Goal: Information Seeking & Learning: Check status

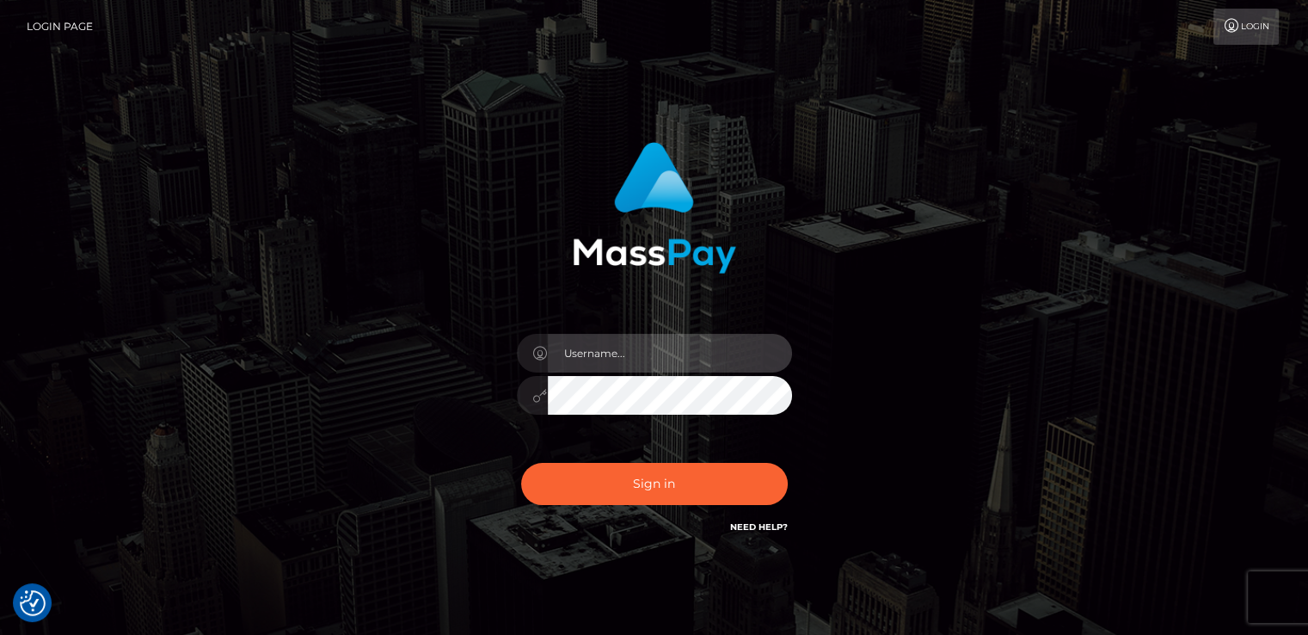
type input "[DOMAIN_NAME]"
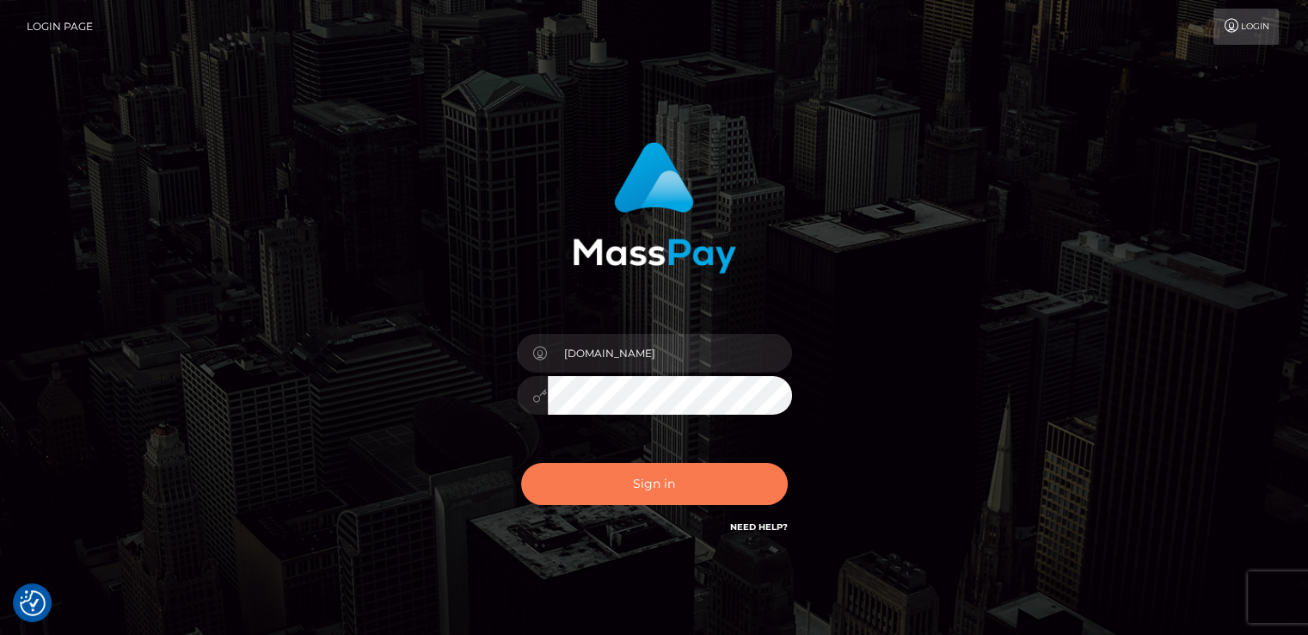
click at [598, 486] on button "Sign in" at bounding box center [654, 484] width 267 height 42
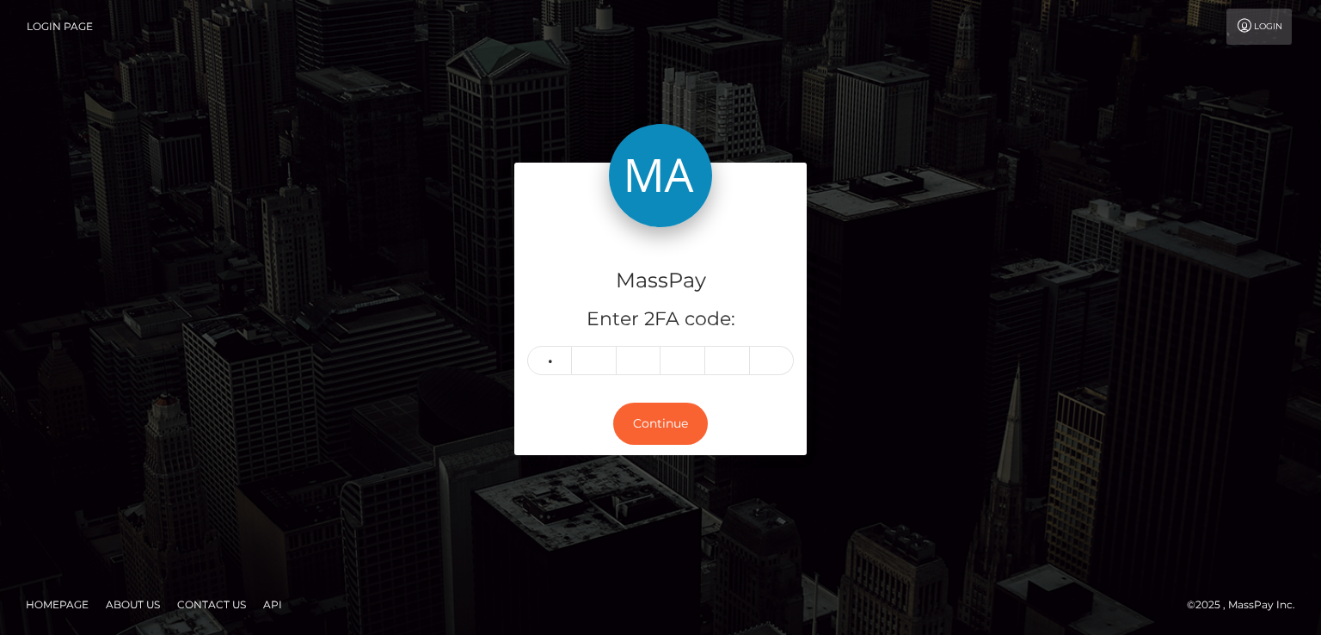
type input "7"
type input "3"
type input "7"
type input "8"
type input "2"
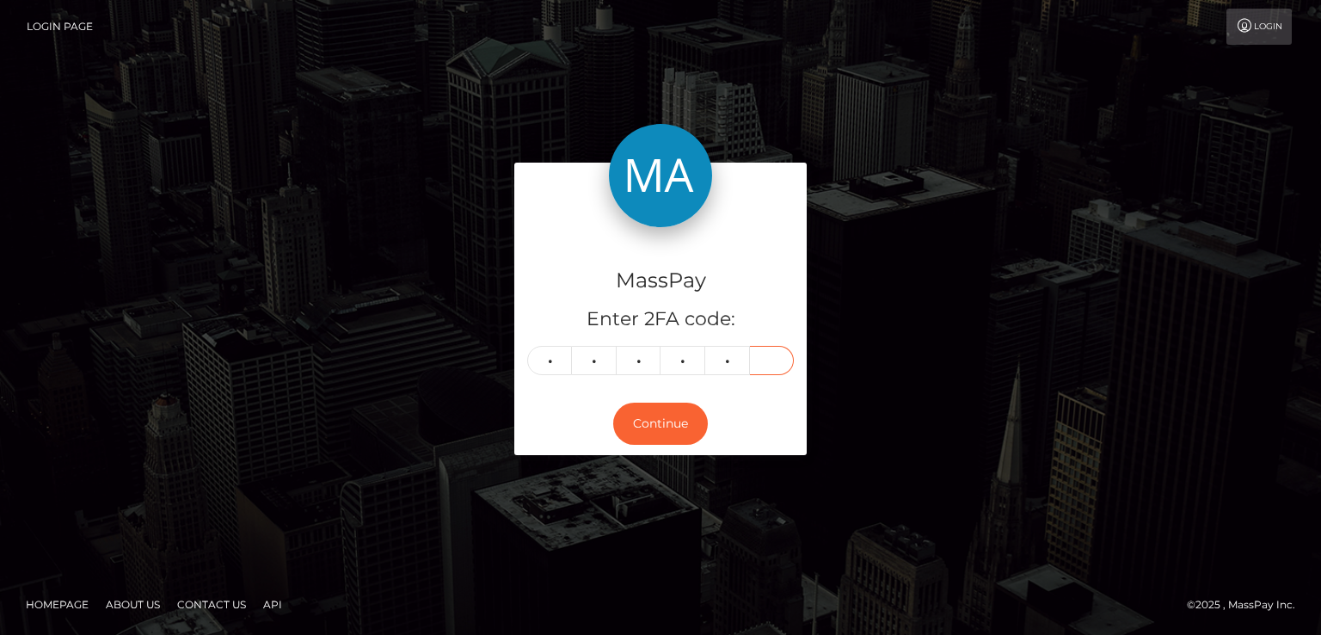
type input "4"
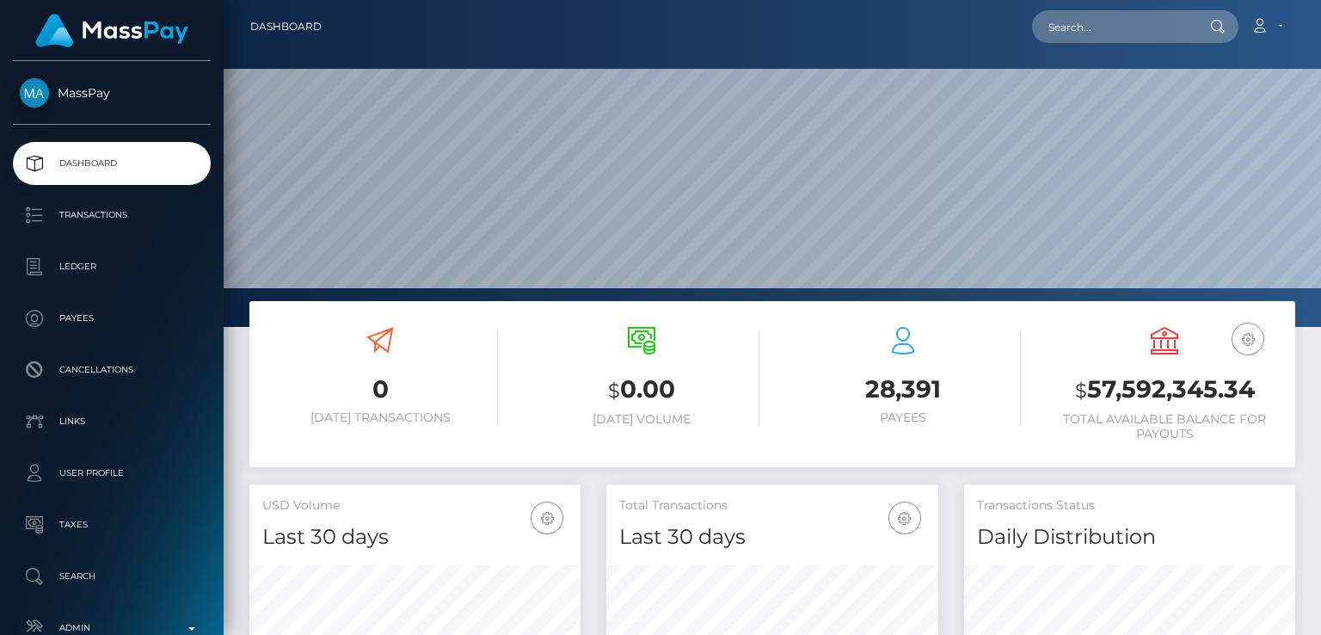
scroll to position [304, 330]
paste input "babybonus@yandex.ru"
type input "babybonus@yandex.ru"
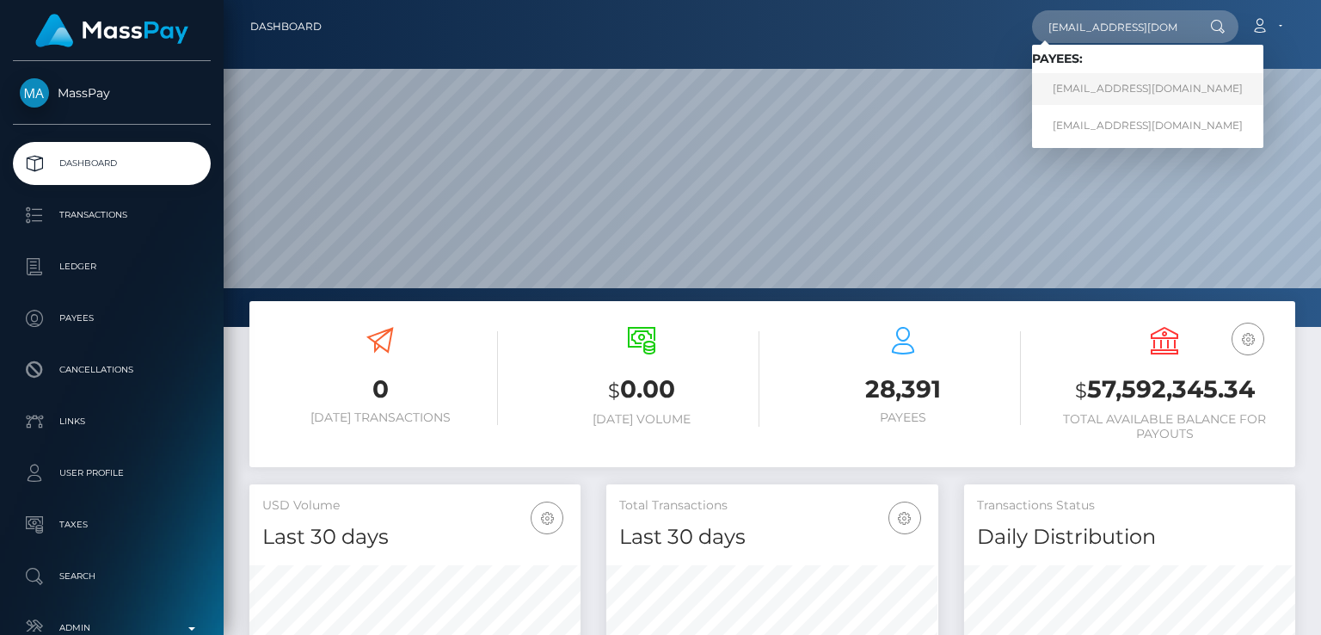
click at [1118, 83] on link "[EMAIL_ADDRESS][DOMAIN_NAME]" at bounding box center [1147, 89] width 231 height 32
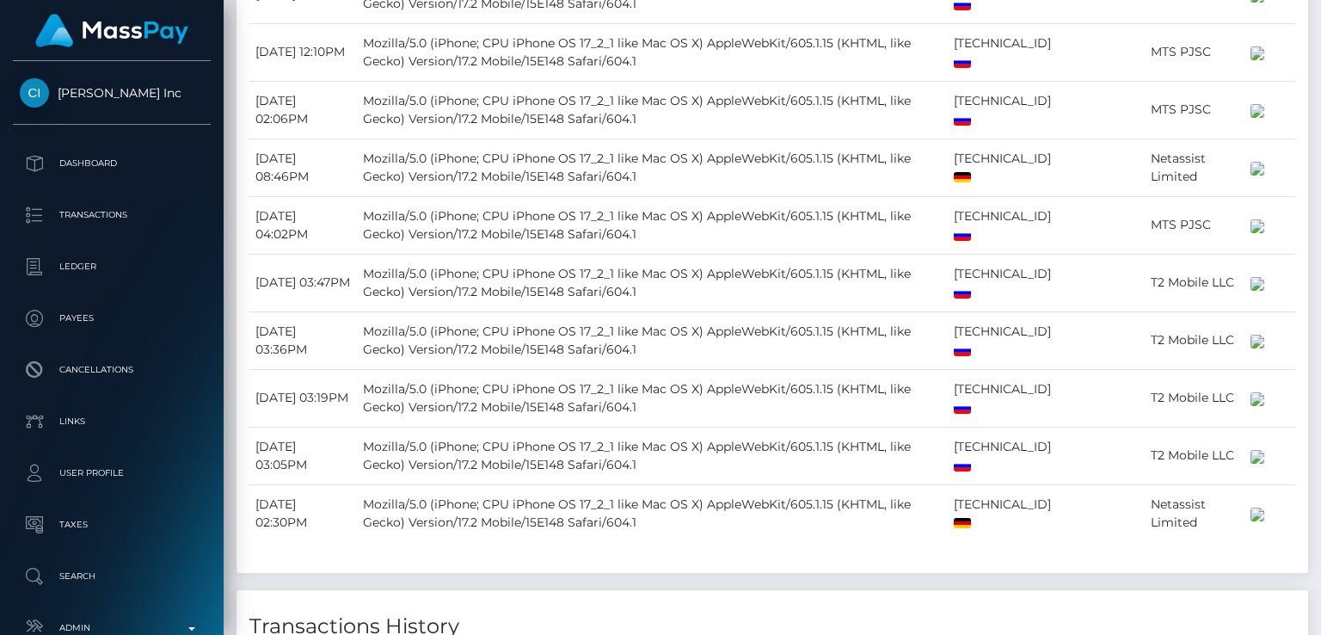
scroll to position [206, 330]
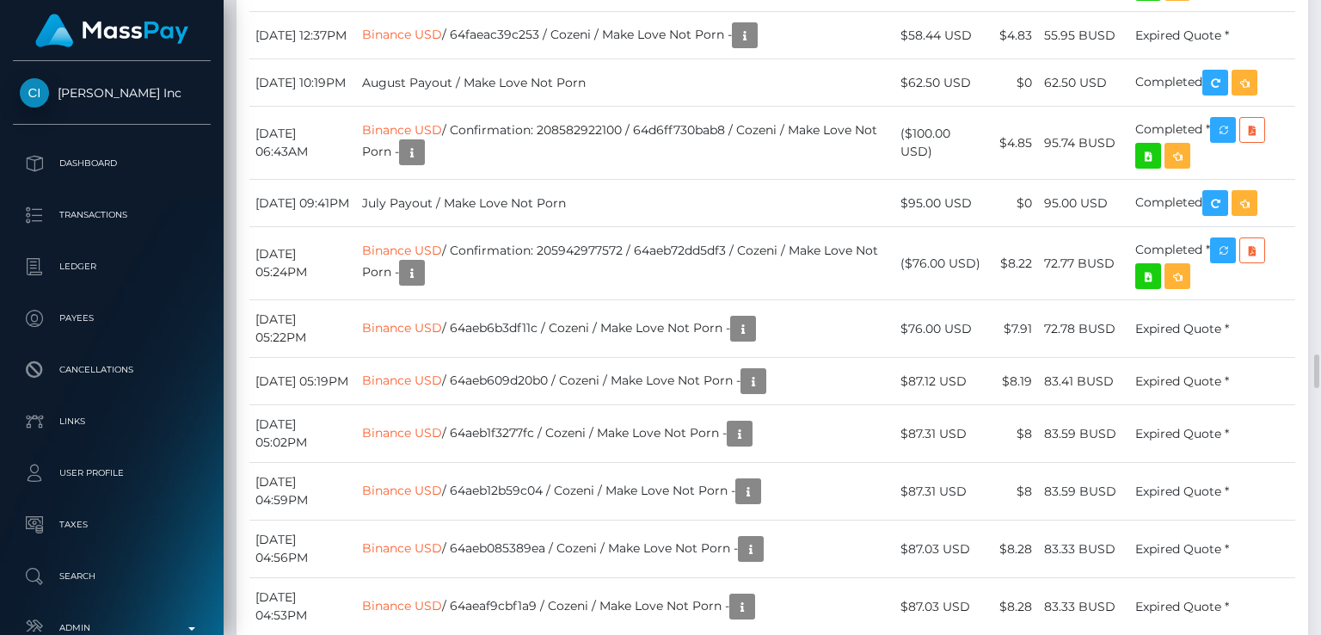
click at [516, 405] on td "Binance USD / 64aeb1f3277fc / Cozeni / Make Love Not Porn -" at bounding box center [625, 434] width 539 height 58
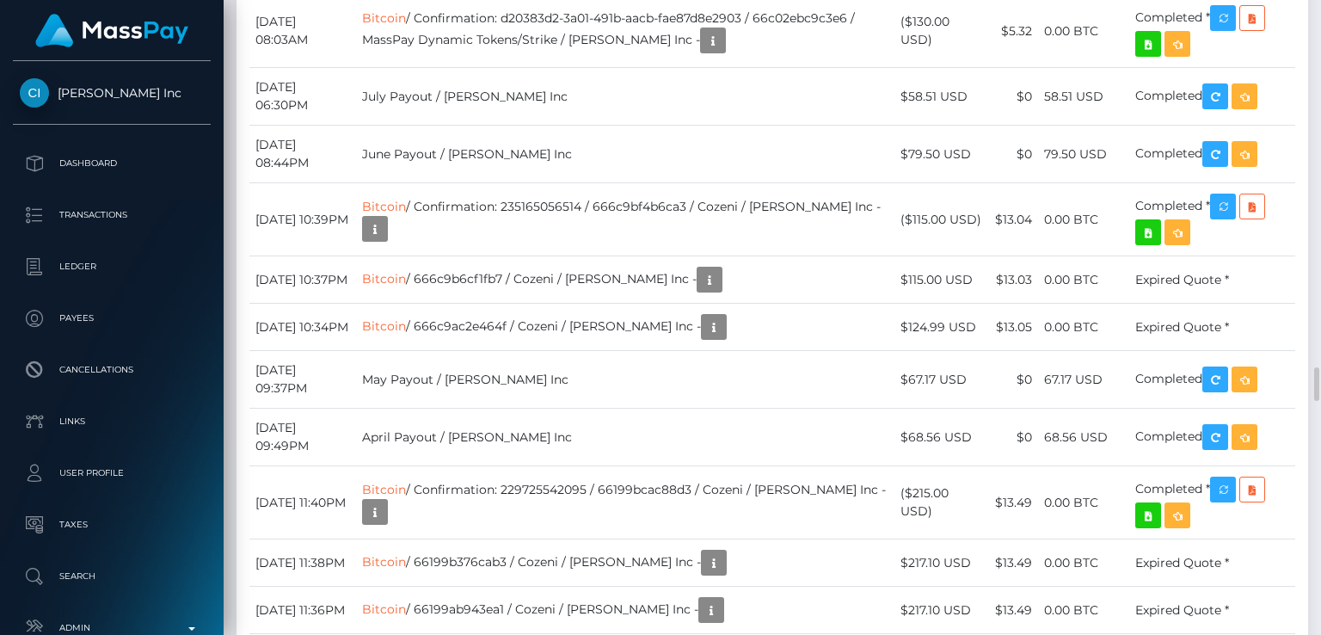
click at [516, 68] on td "Bitcoin / Confirmation: d20383d2-3a01-491b-aacb-fae87d8e2903 / 66c02ebc9c3e6 / …" at bounding box center [625, 31] width 539 height 73
click at [516, 69] on td "Bitcoin / Confirmation: d20383d2-3a01-491b-aacb-fae87d8e2903 / 66c02ebc9c3e6 / …" at bounding box center [625, 32] width 539 height 73
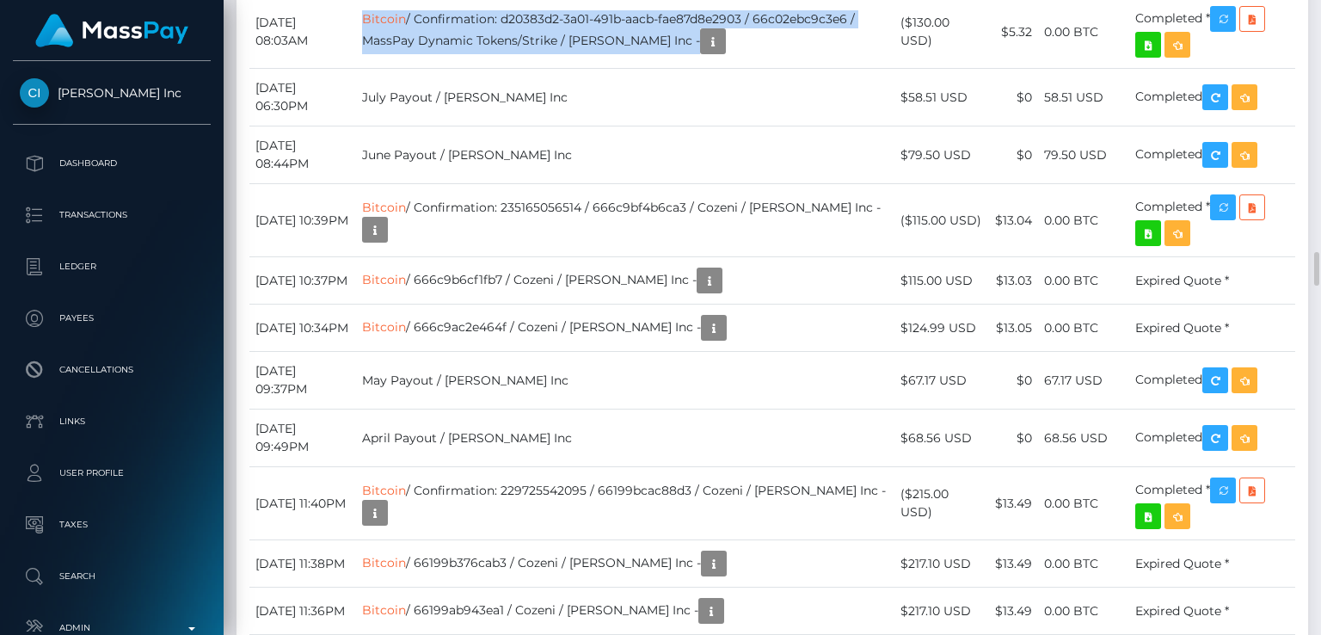
click at [516, 69] on td "Bitcoin / Confirmation: d20383d2-3a01-491b-aacb-fae87d8e2903 / 66c02ebc9c3e6 / …" at bounding box center [625, 32] width 539 height 73
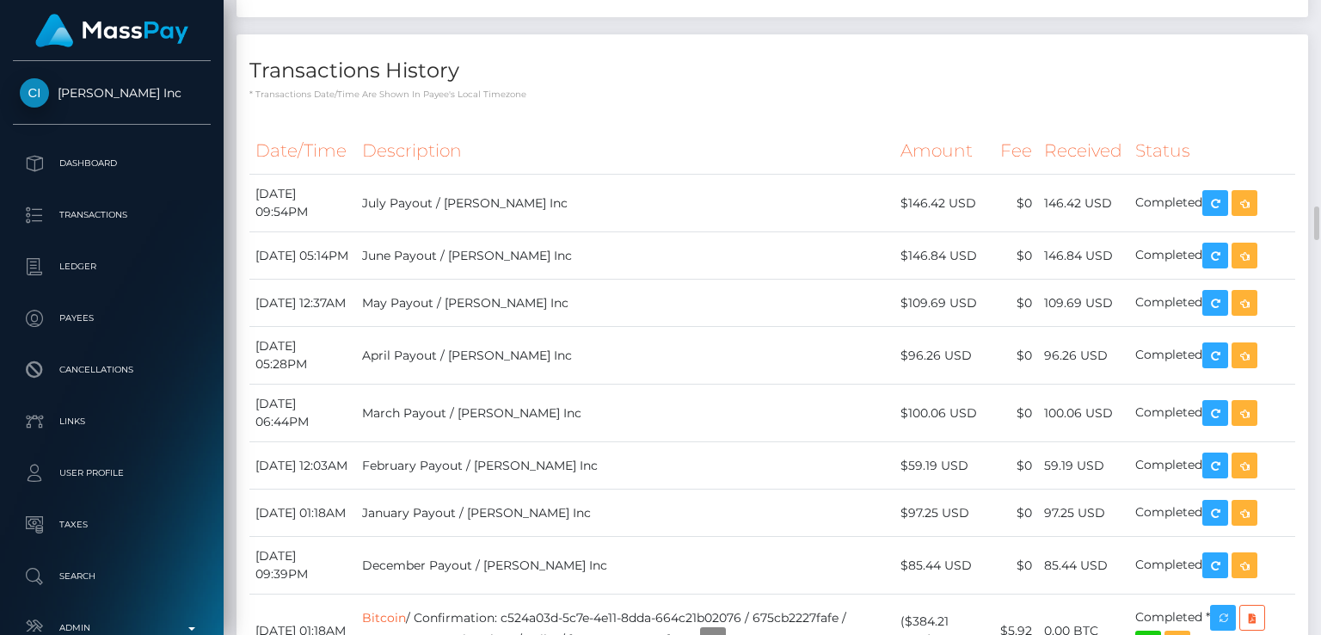
scroll to position [3832, 0]
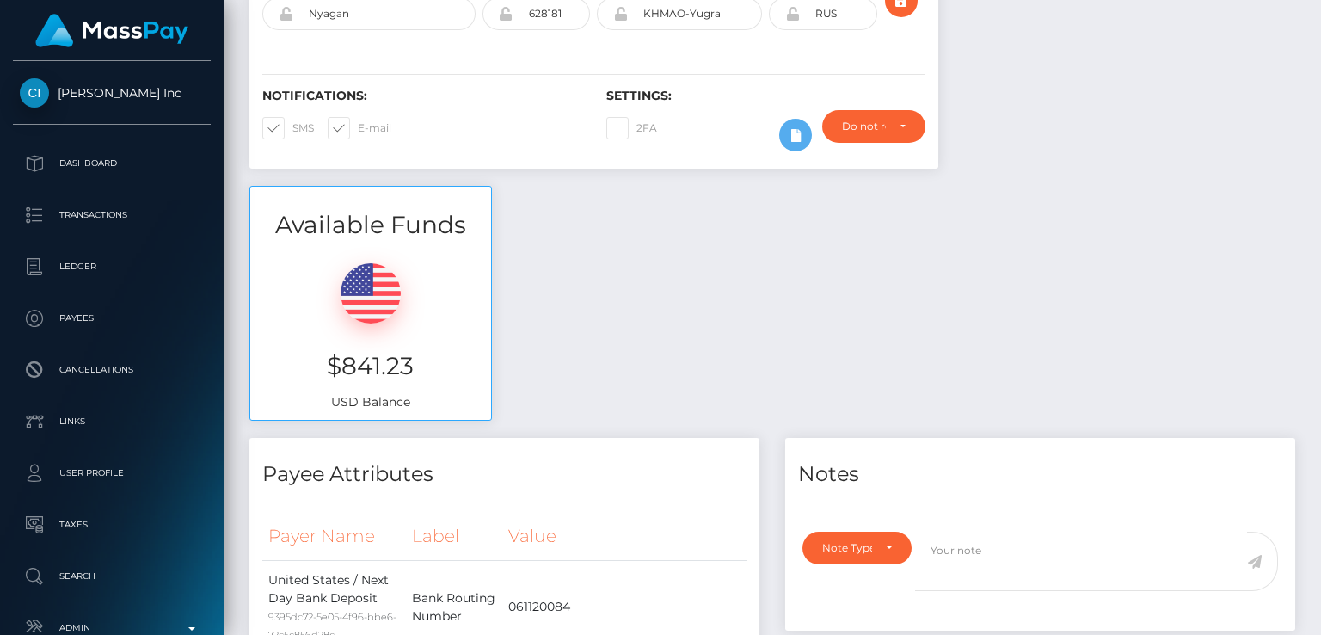
scroll to position [0, 0]
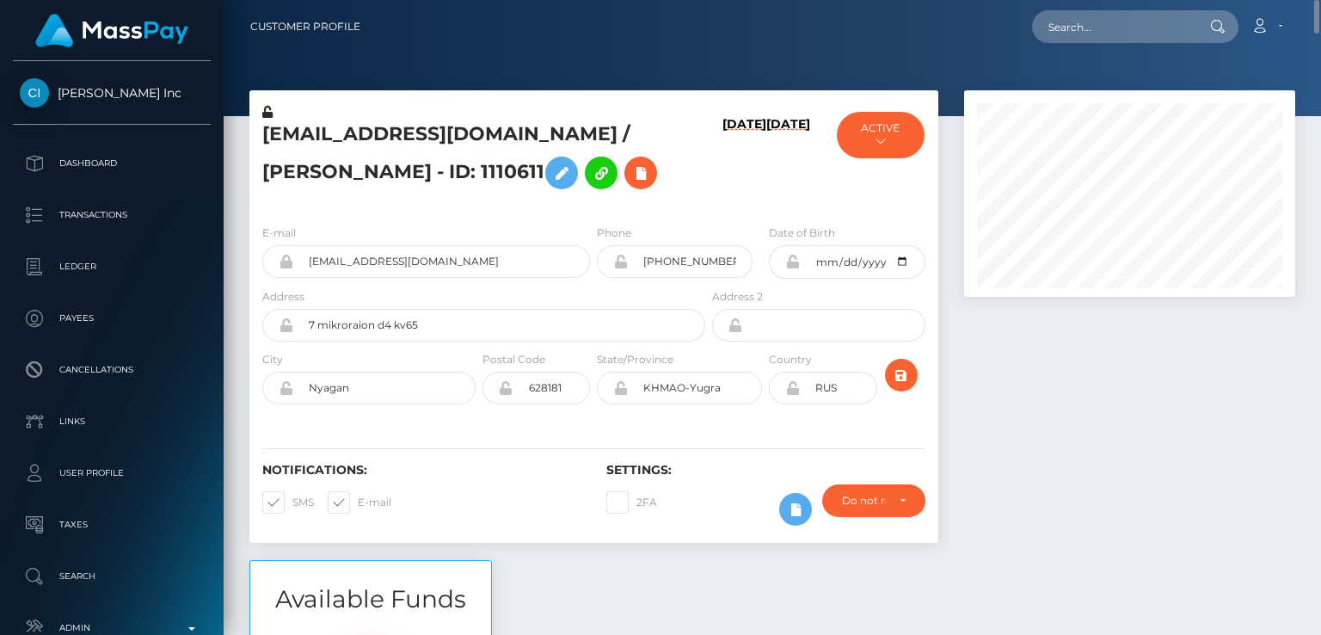
click at [550, 144] on h5 "babybonus@yandex.ru / Ekaterina Massan - ID: 1110611" at bounding box center [478, 159] width 433 height 77
copy h5 "Ekaterina"
click at [479, 184] on h5 "babybonus@yandex.ru / Ekaterina Massan - ID: 1110611" at bounding box center [478, 159] width 433 height 77
click at [1112, 28] on input "text" at bounding box center [1113, 26] width 162 height 33
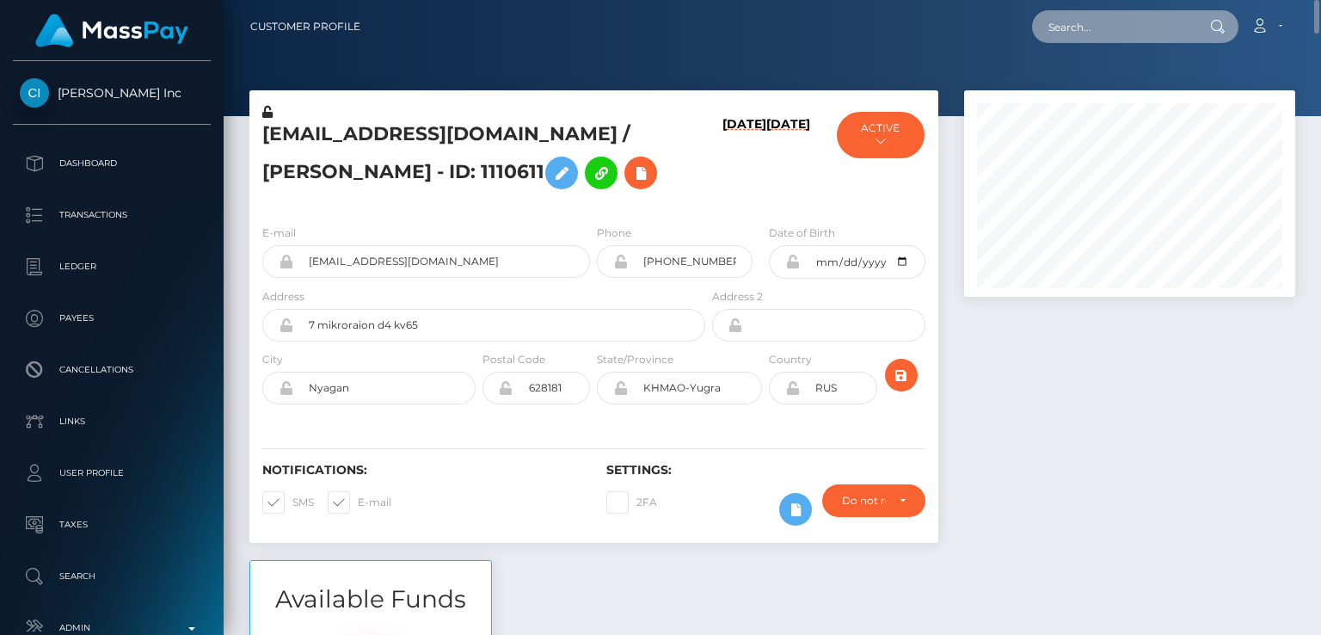
paste input "zinebfati7@gmail.com"
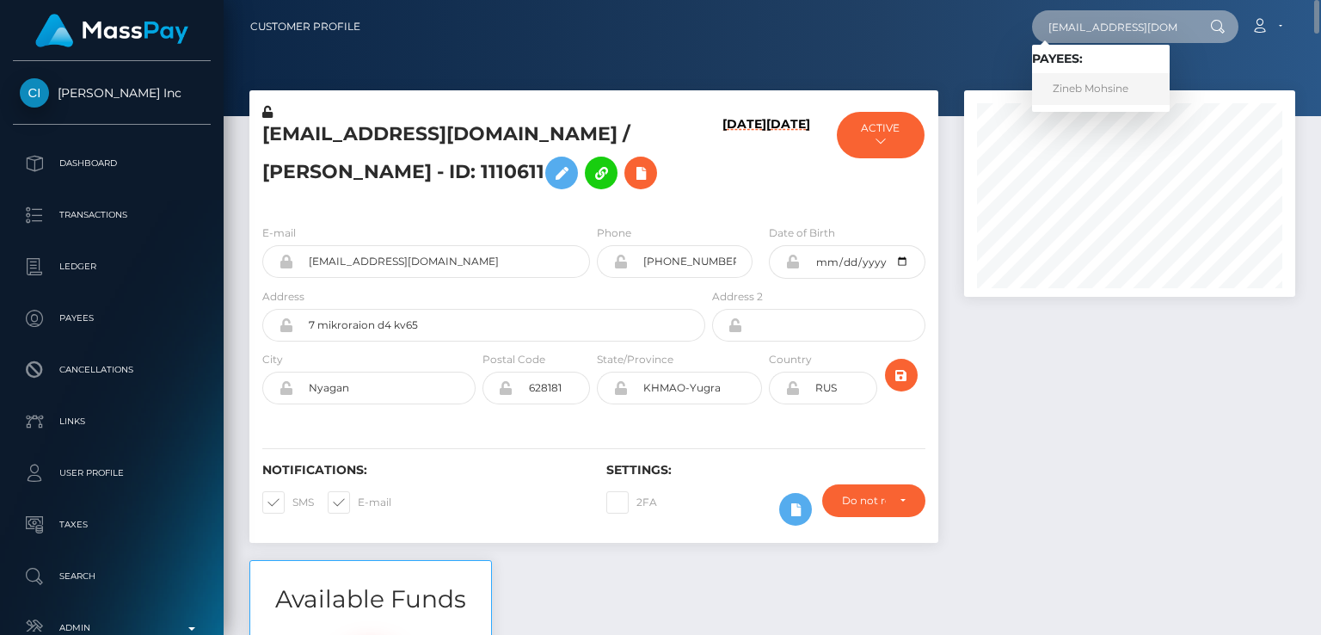
type input "zinebfati7@gmail.com"
click at [1072, 87] on link "Zineb Mohsine" at bounding box center [1101, 89] width 138 height 32
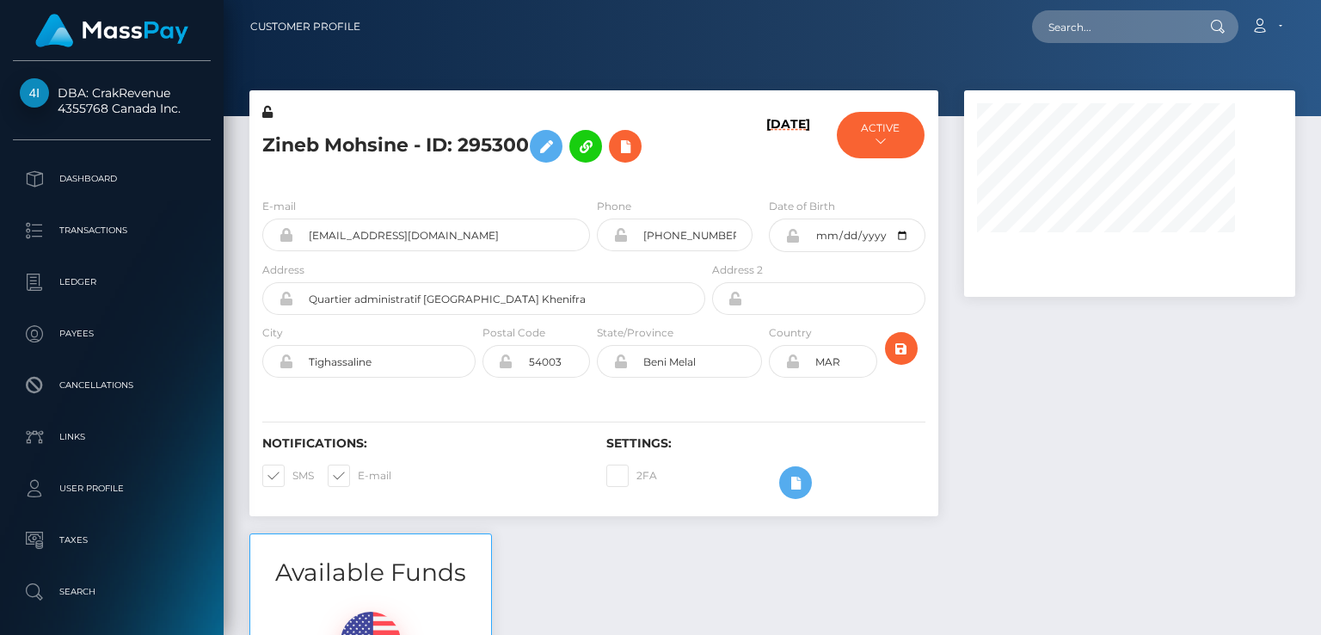
click at [305, 145] on h5 "Zineb Mohsine - ID: 295300" at bounding box center [478, 146] width 433 height 50
copy h5 "Zineb"
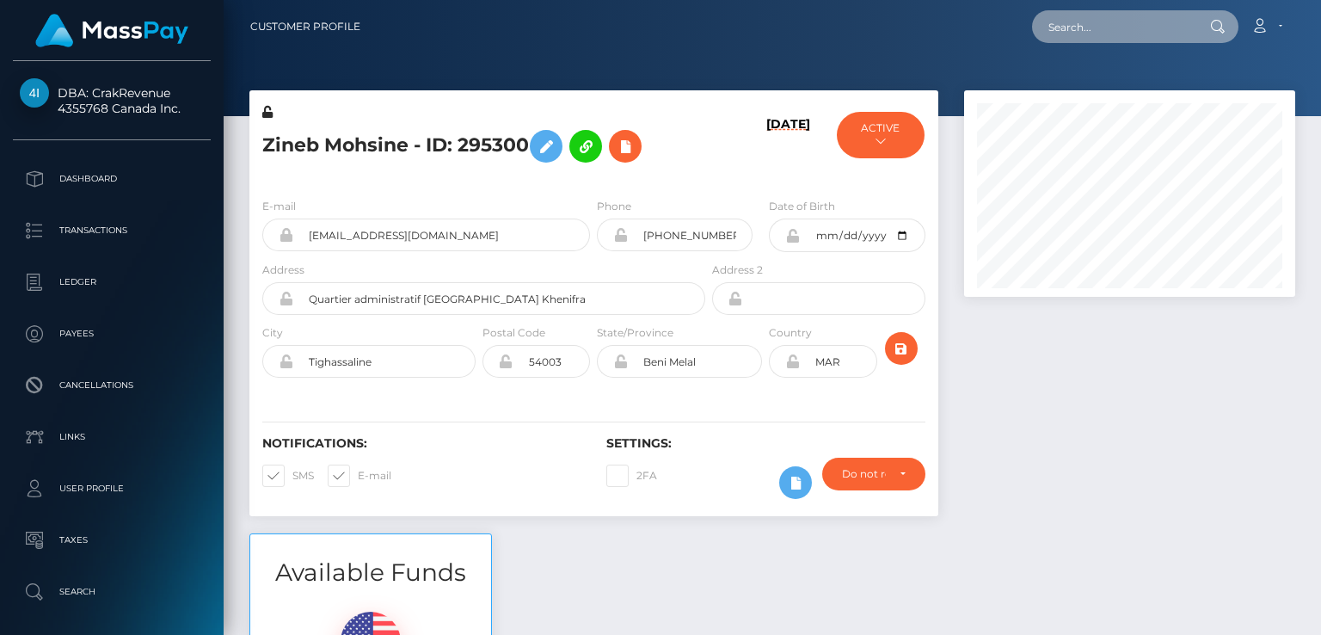
click at [1048, 15] on input "text" at bounding box center [1113, 26] width 162 height 33
paste input "[EMAIL_ADDRESS][DOMAIN_NAME]"
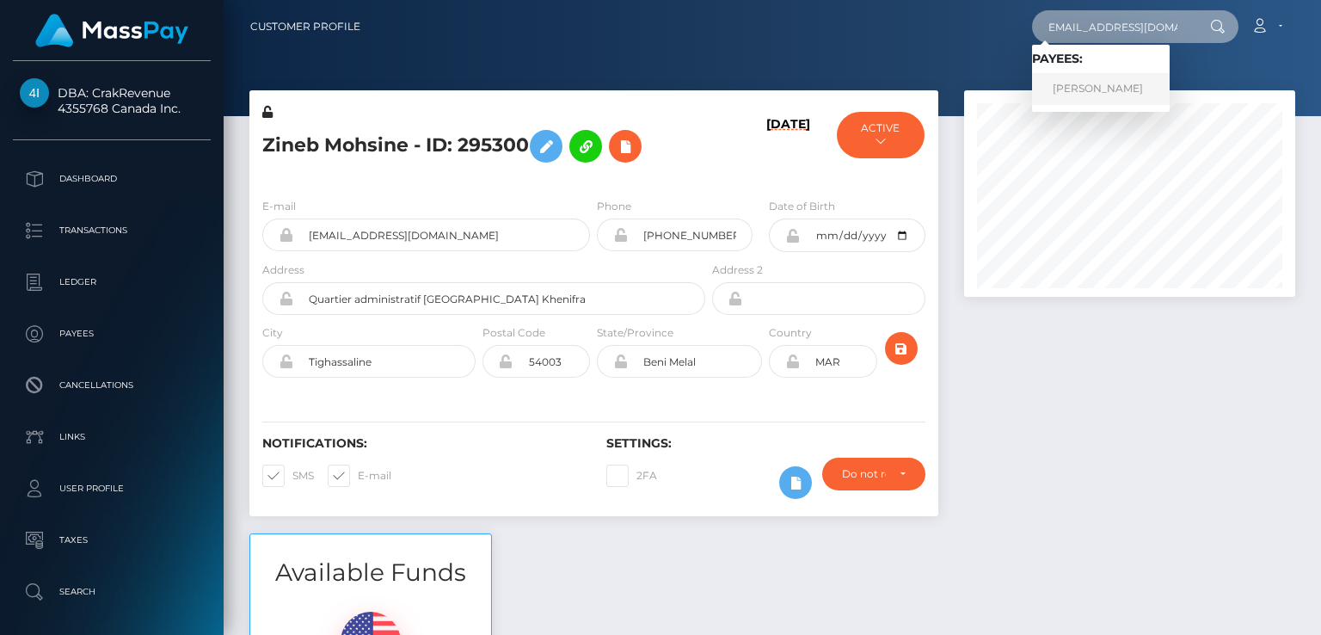
type input "[EMAIL_ADDRESS][DOMAIN_NAME]"
click at [1059, 91] on link "[PERSON_NAME]" at bounding box center [1101, 89] width 138 height 32
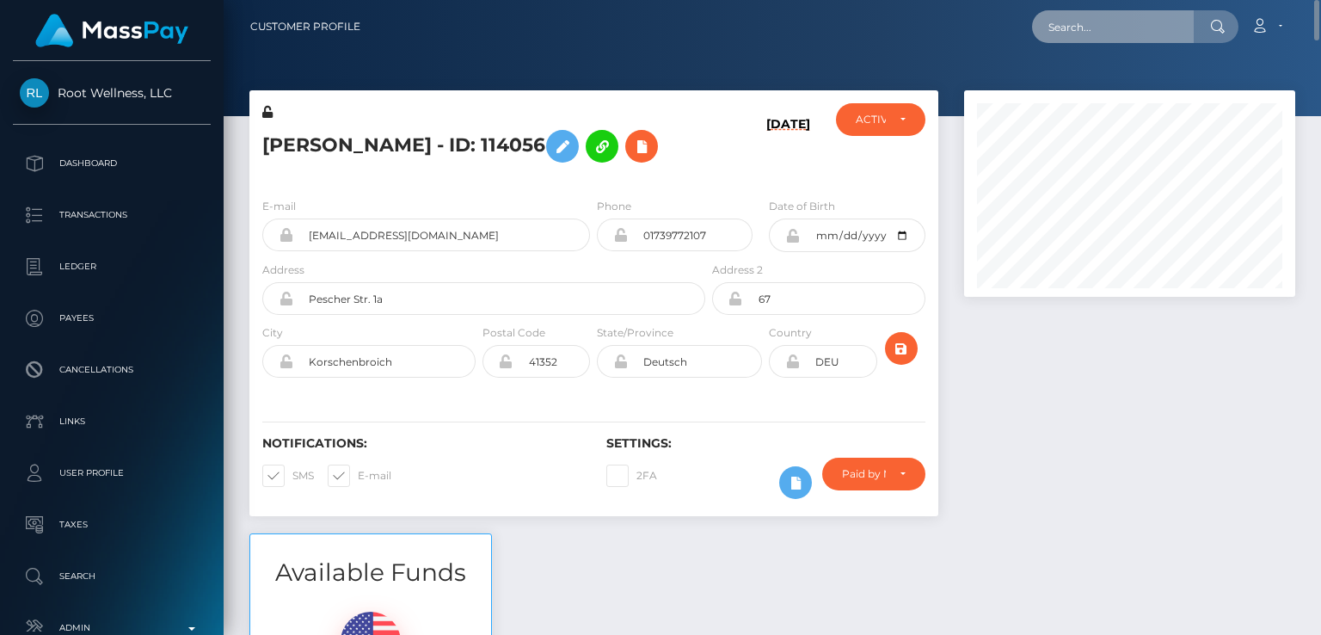
click at [1115, 34] on input "text" at bounding box center [1113, 26] width 162 height 33
paste input "[EMAIL_ADDRESS][DOMAIN_NAME]"
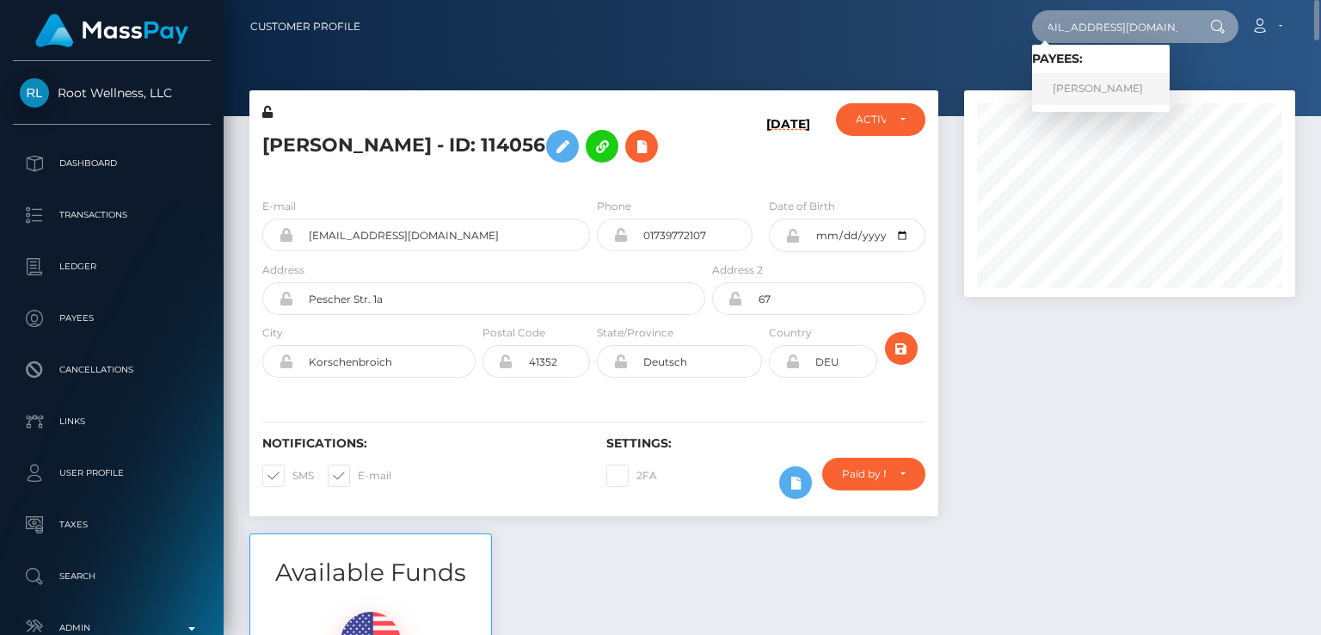
type input "[EMAIL_ADDRESS][DOMAIN_NAME]"
click at [1087, 82] on link "[PERSON_NAME]" at bounding box center [1101, 89] width 138 height 32
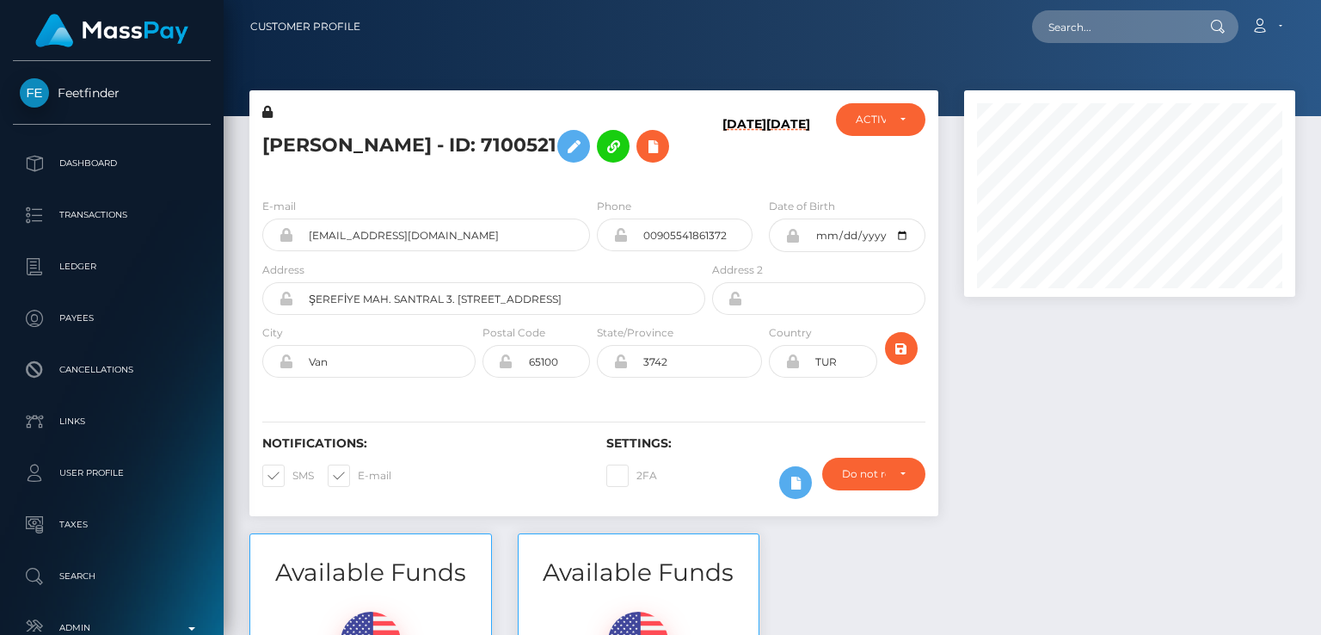
scroll to position [206, 330]
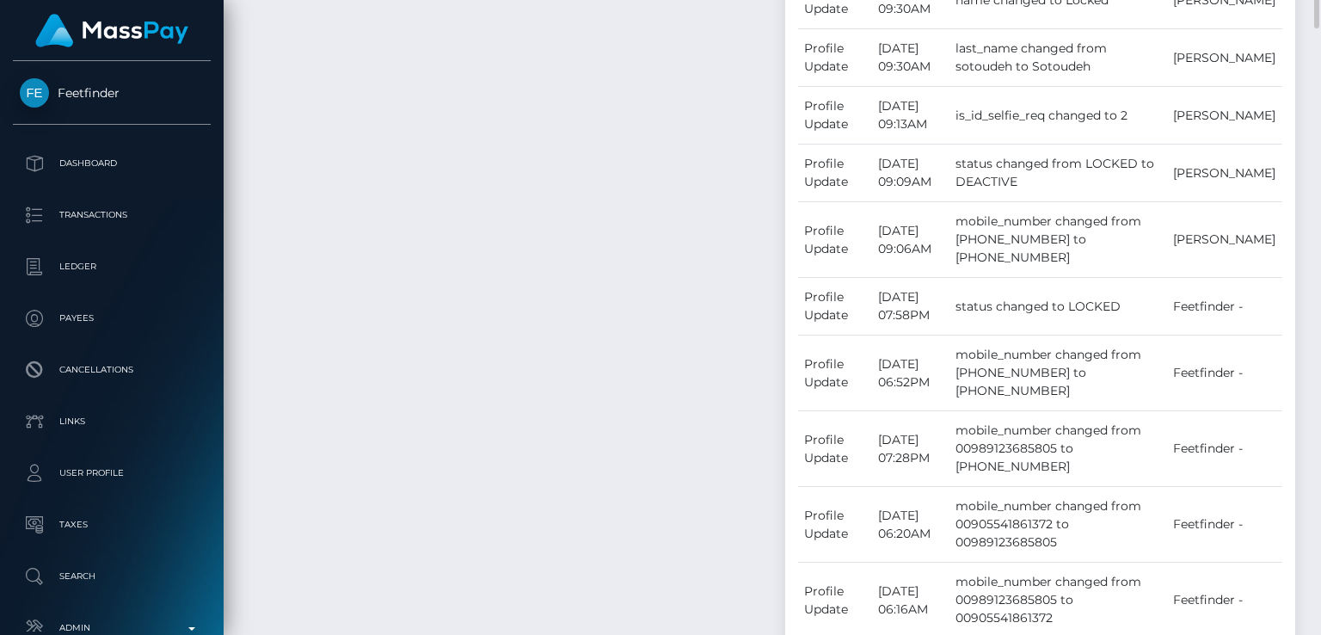
scroll to position [0, 0]
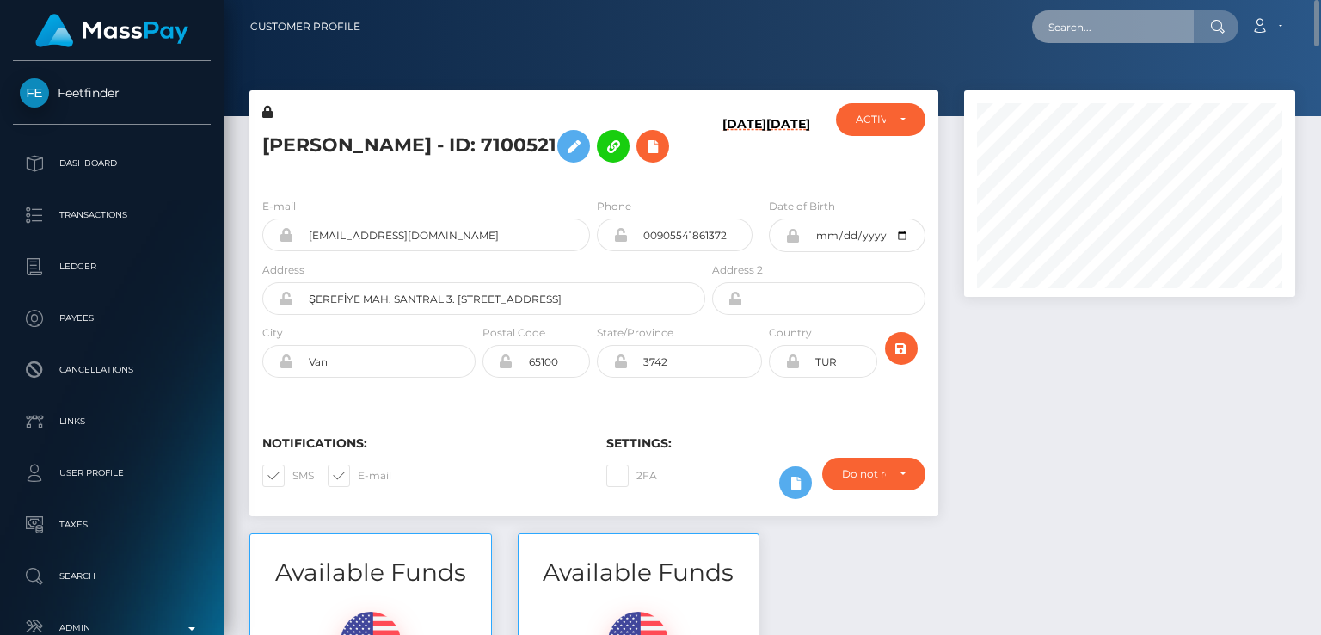
click at [1136, 39] on input "text" at bounding box center [1113, 26] width 162 height 33
paste input "dulcemariaaldereteterry@gmail.com"
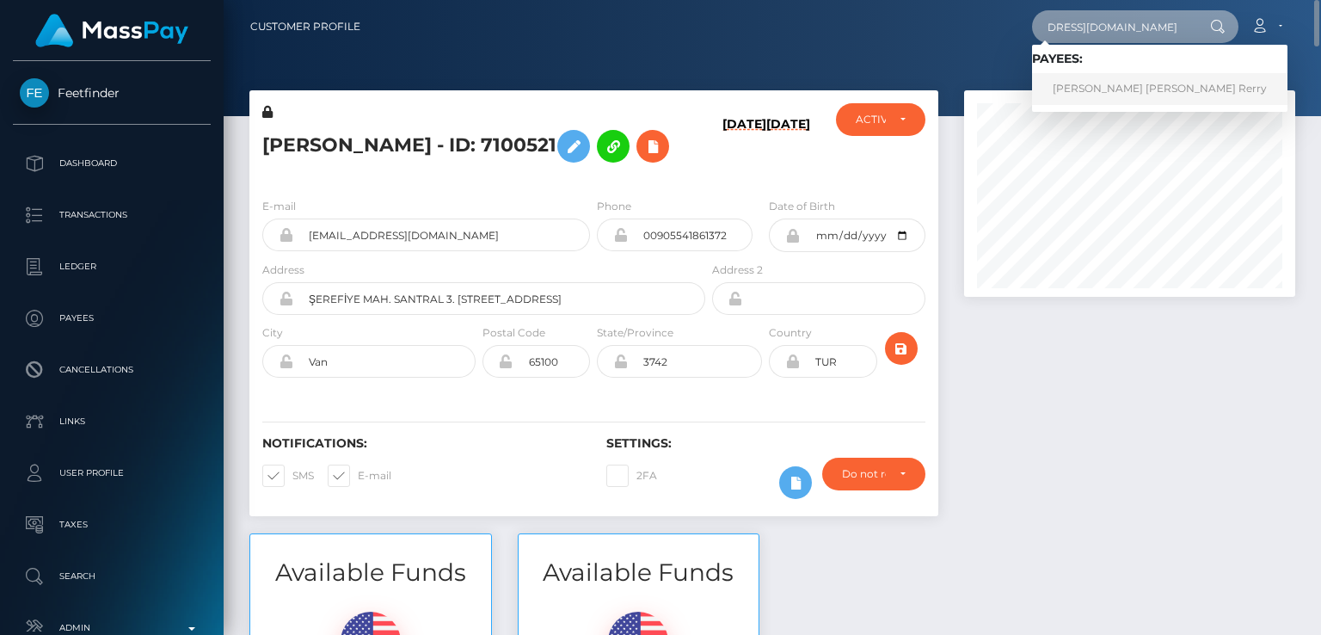
type input "dulcemariaaldereteterry@gmail.com"
click at [1124, 81] on link "Dulce Maria Alderete Rerry" at bounding box center [1159, 89] width 255 height 32
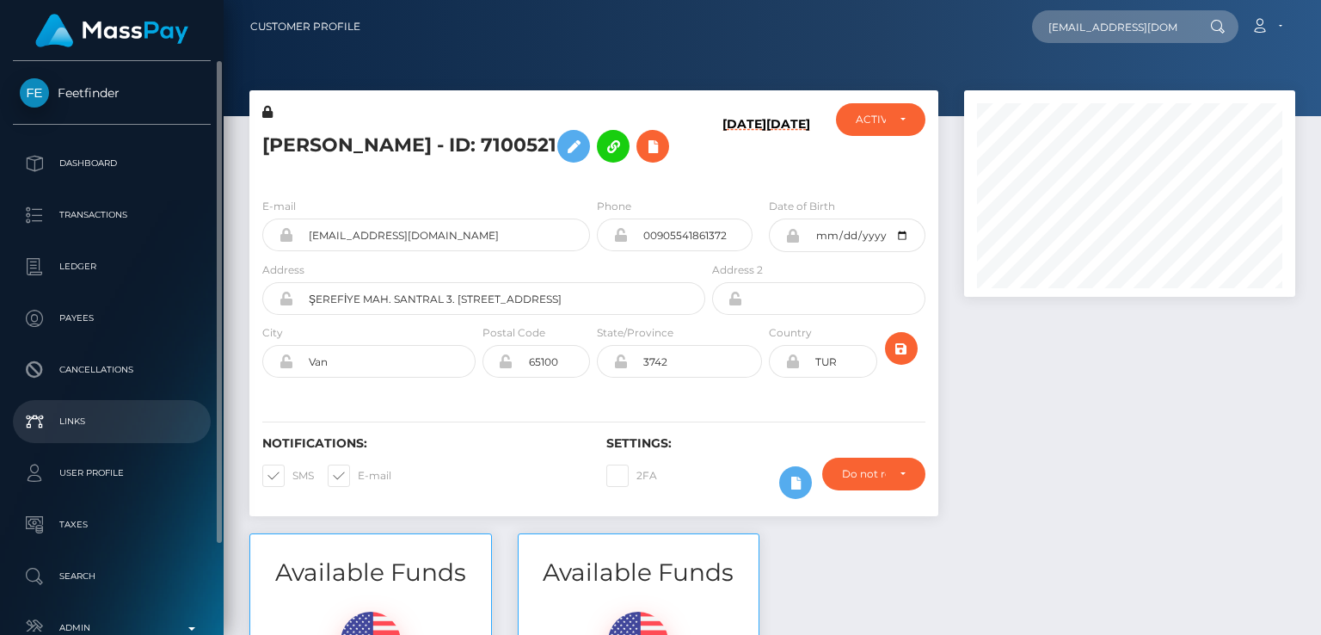
scroll to position [104, 0]
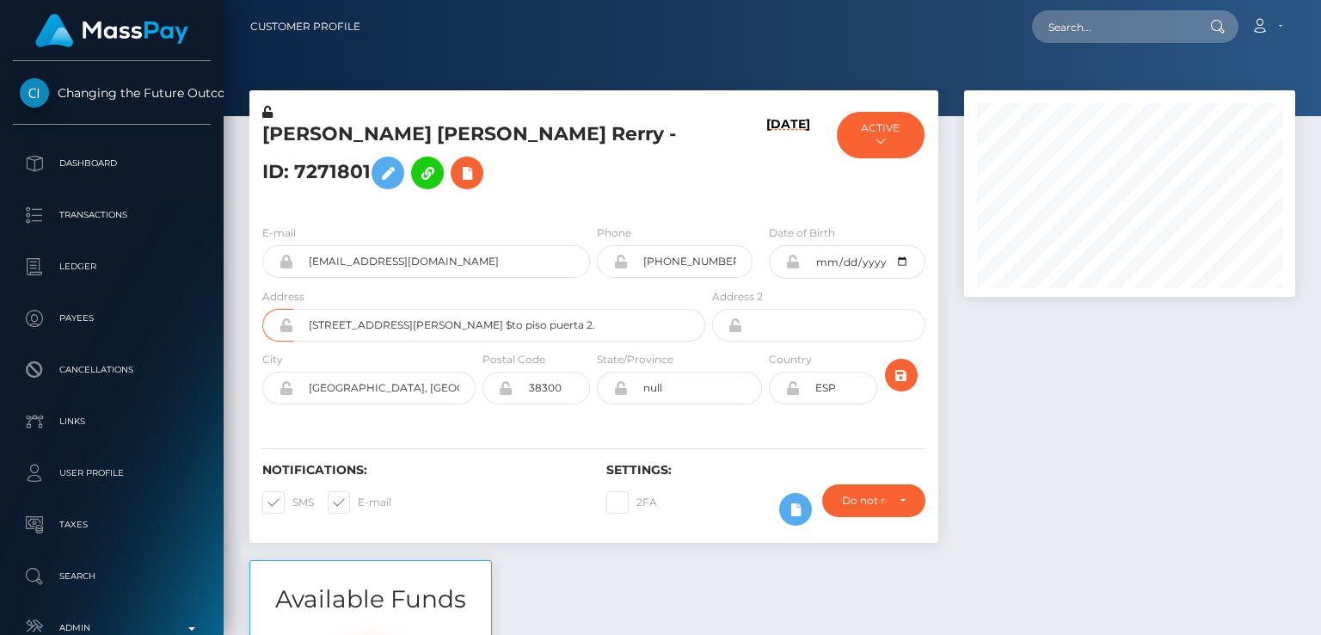
scroll to position [206, 330]
click at [581, 19] on div "Customer Profile Loading... Loading..." at bounding box center [772, 317] width 1097 height 635
click at [539, 211] on div "Dulce Maria Alderete Rerry - ID: 7271801" at bounding box center [478, 156] width 459 height 107
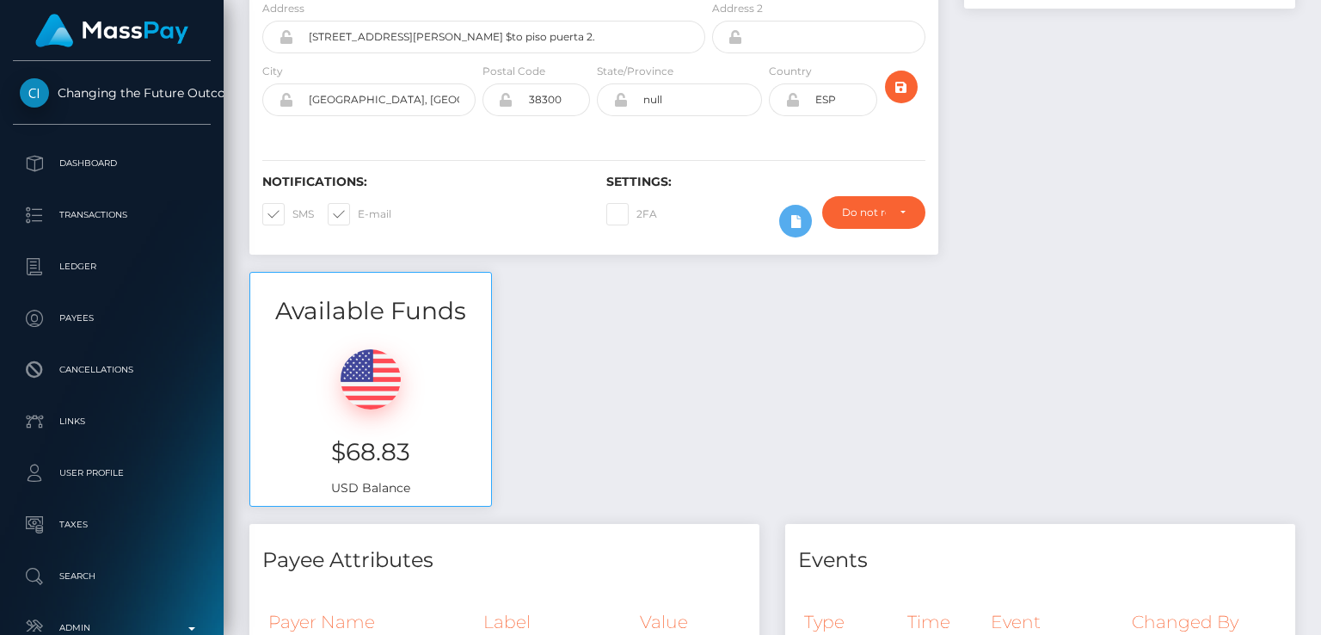
scroll to position [0, 0]
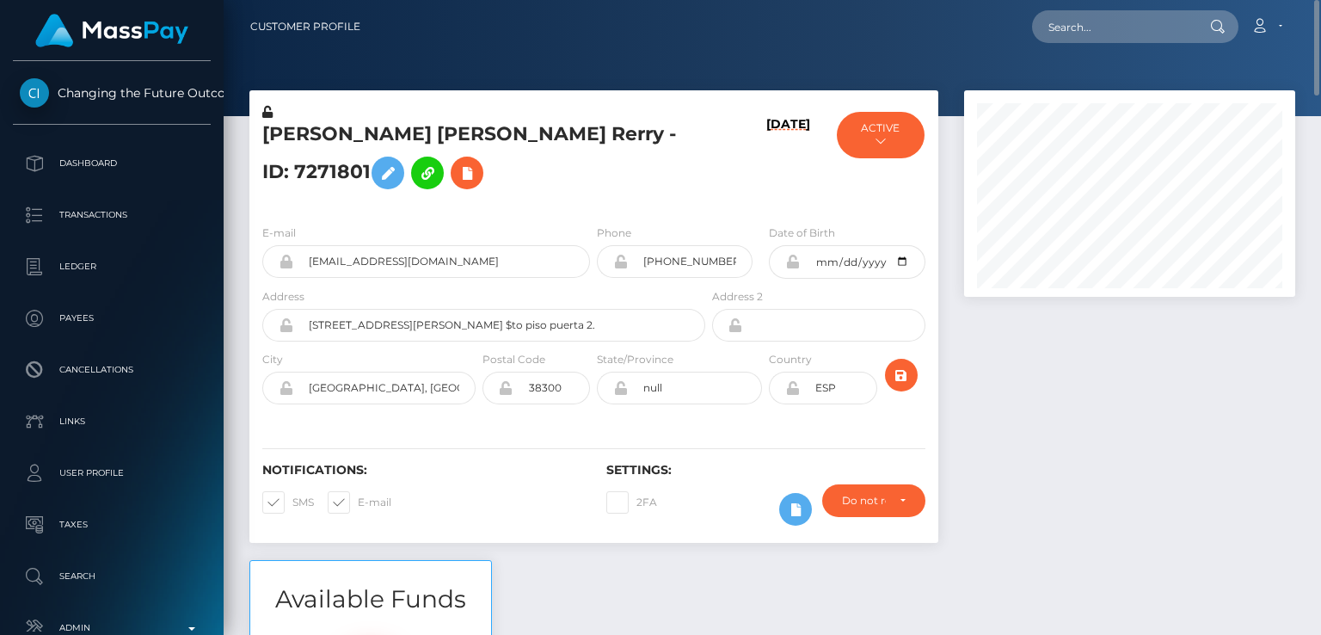
click at [294, 157] on h5 "Dulce Maria Alderete Rerry - ID: 7271801" at bounding box center [478, 159] width 433 height 77
copy h5 "Dulce"
drag, startPoint x: 1084, startPoint y: 49, endPoint x: 1086, endPoint y: 22, distance: 26.8
click at [1086, 22] on nav "Customer Profile Loading... Loading... Account" at bounding box center [772, 26] width 1097 height 53
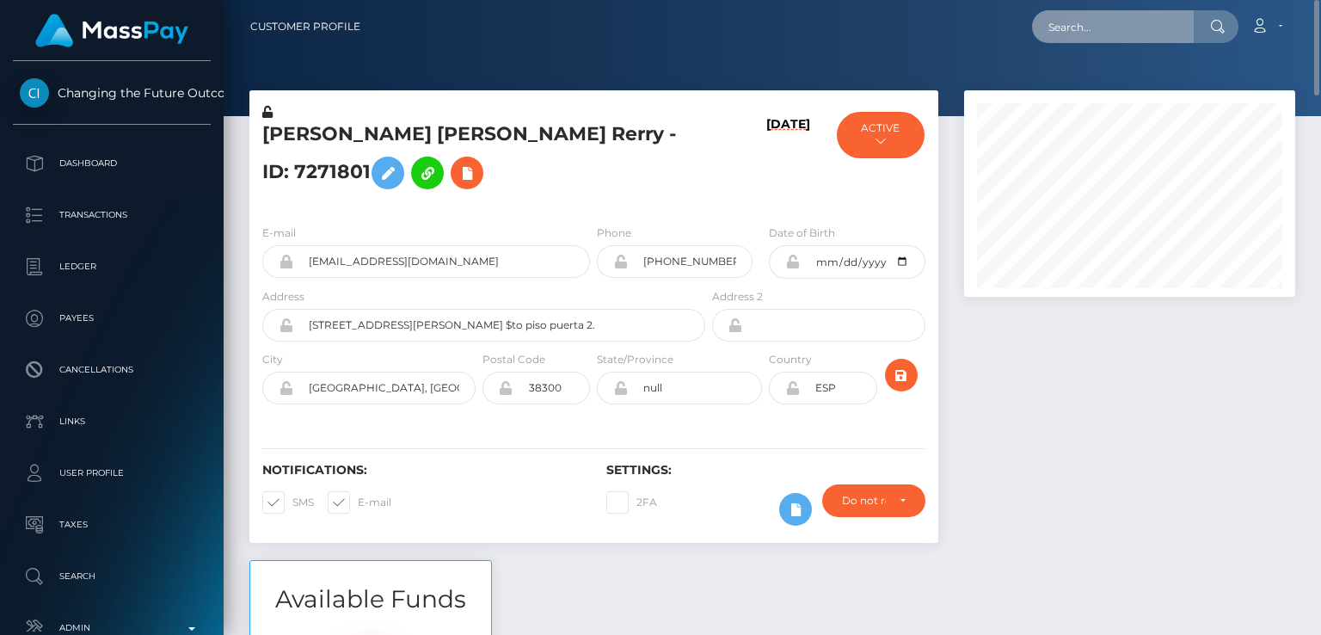
click at [1087, 22] on input "text" at bounding box center [1113, 26] width 162 height 33
paste input "babybonus@yandex.ru"
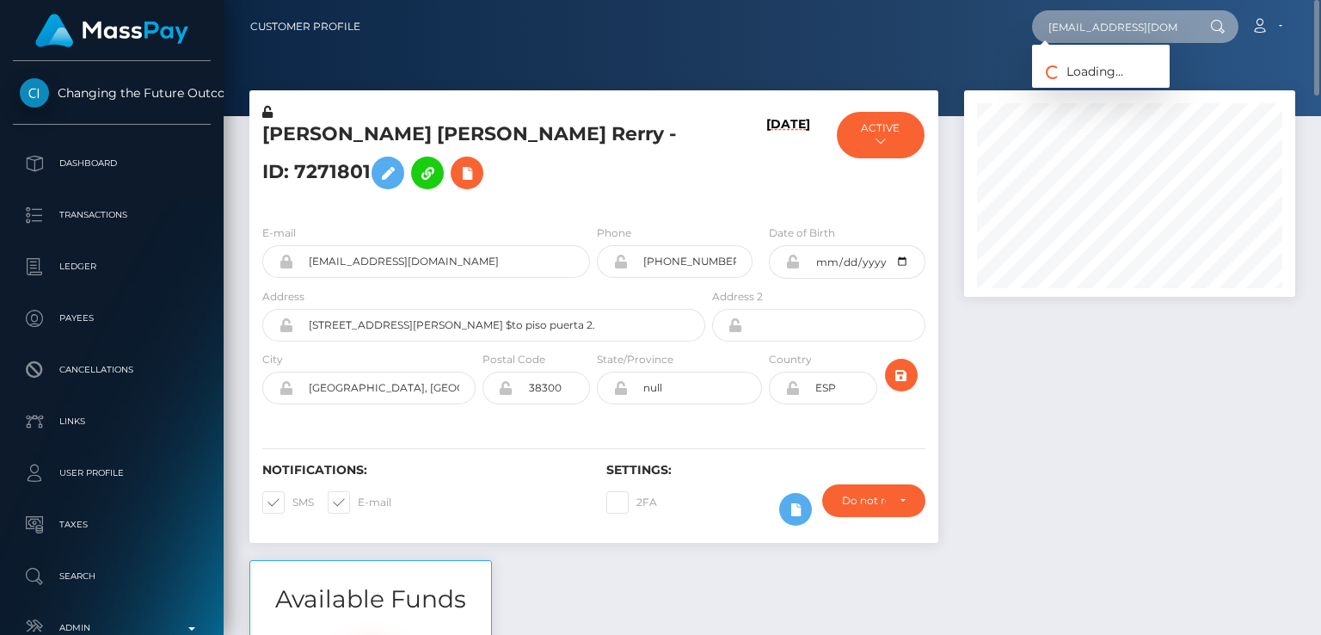
type input "babybonus@yandex.ru"
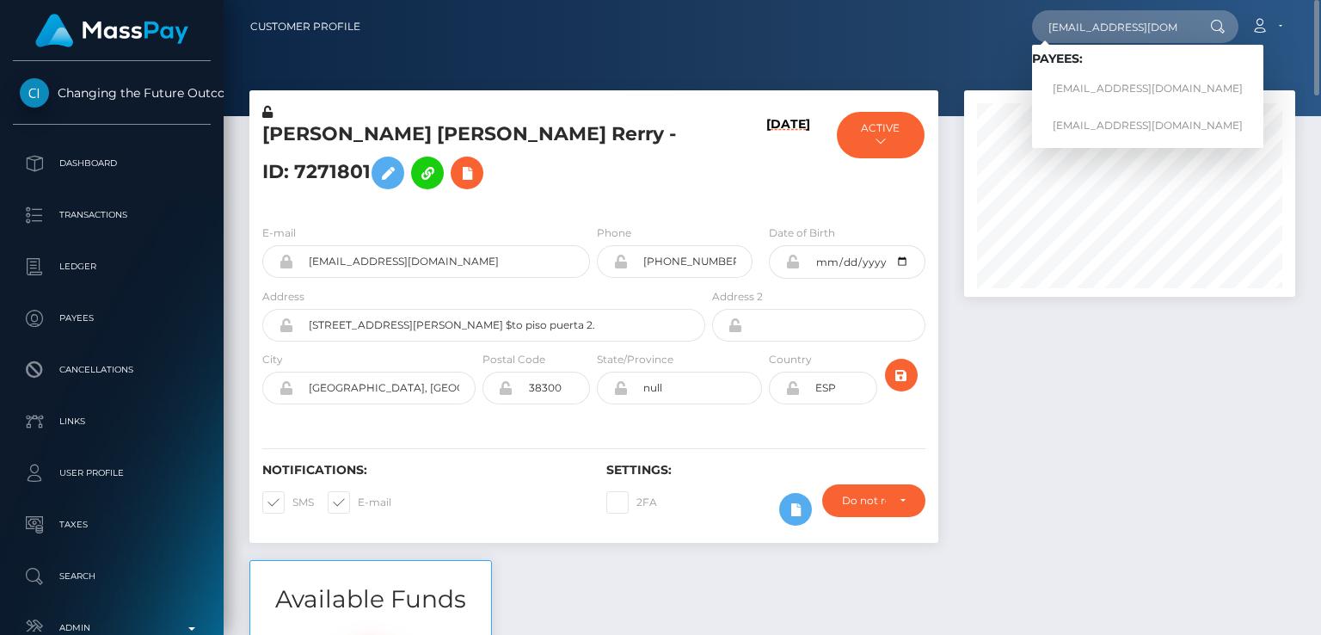
click at [548, 1] on nav "Customer Profile babybonus@yandex.ru Loading... Loading... Payees: babybonus@ya…" at bounding box center [772, 26] width 1097 height 53
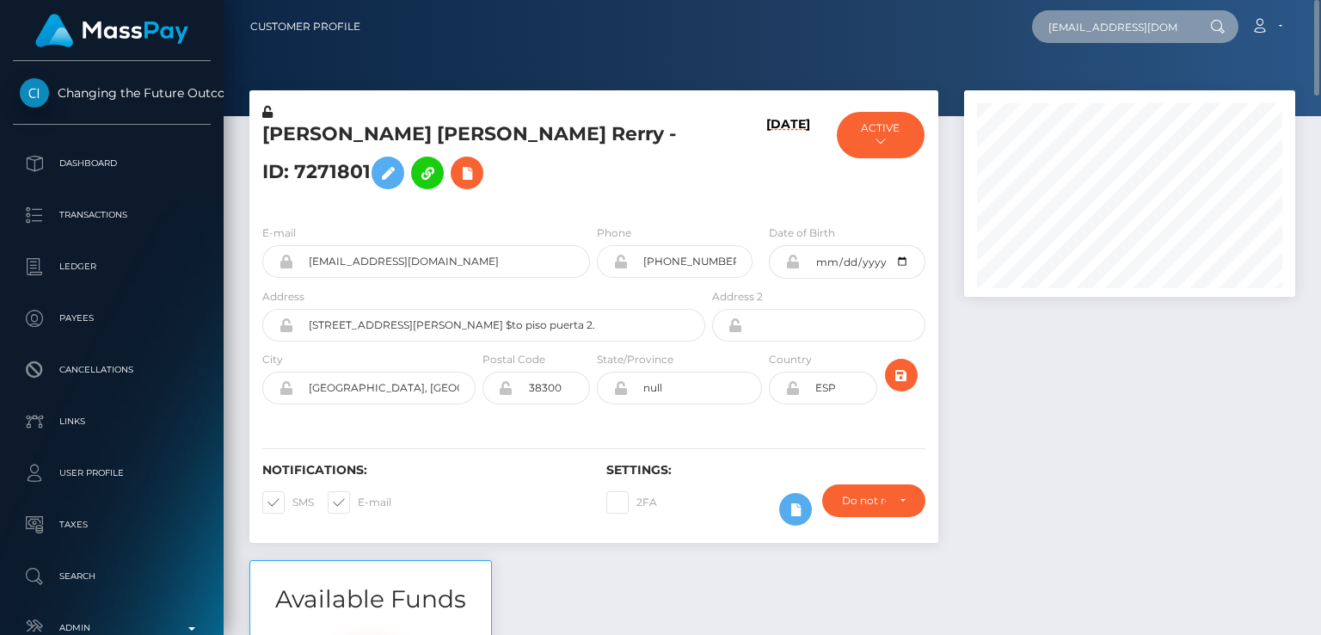
click at [1164, 40] on input "[EMAIL_ADDRESS][DOMAIN_NAME]" at bounding box center [1113, 26] width 162 height 33
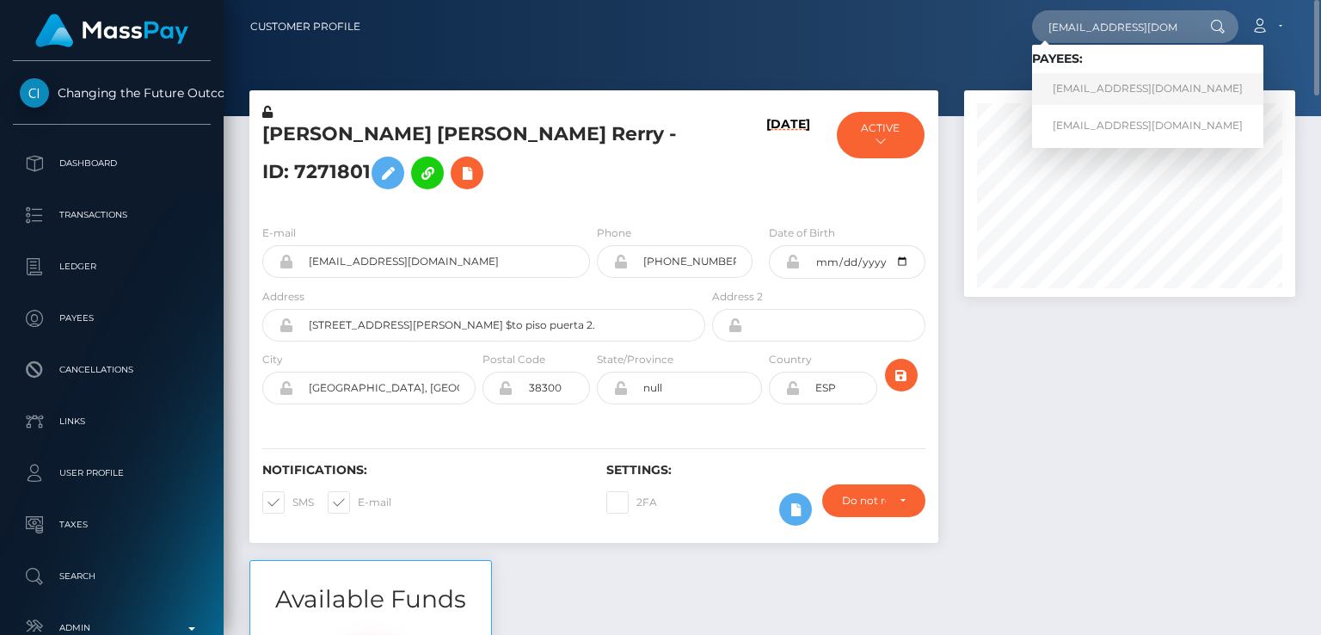
click at [1107, 86] on link "[EMAIL_ADDRESS][DOMAIN_NAME]" at bounding box center [1147, 89] width 231 height 32
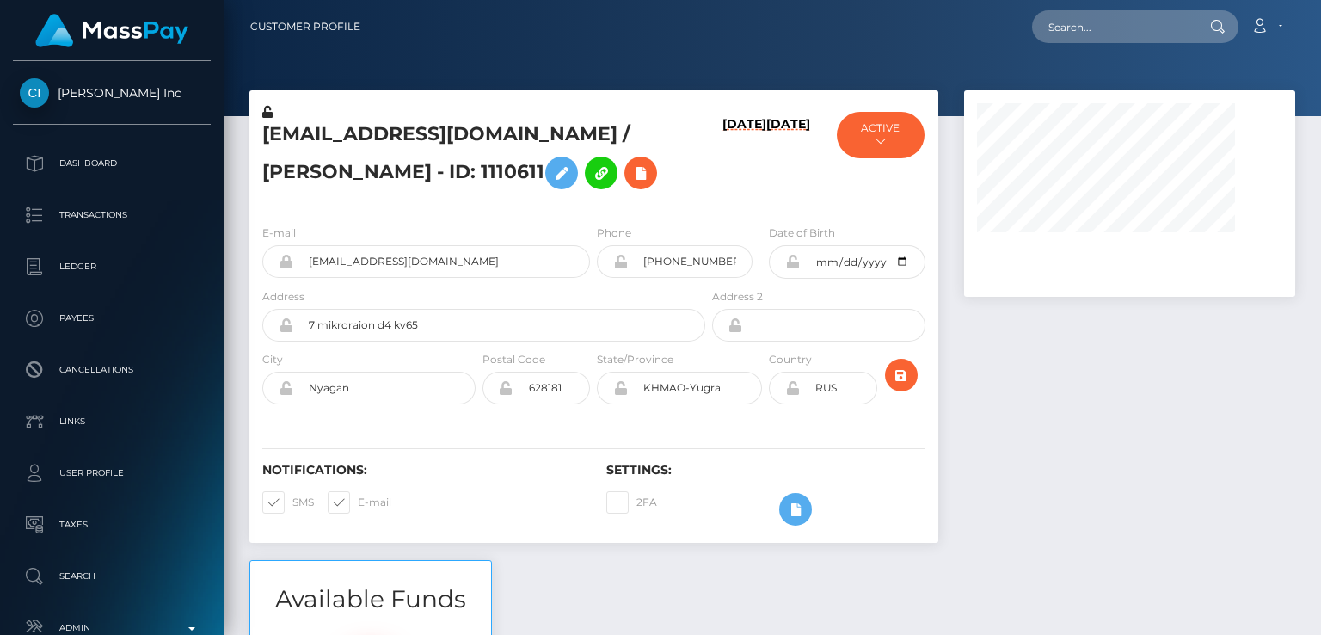
click at [568, 132] on h5 "[EMAIL_ADDRESS][DOMAIN_NAME] / [PERSON_NAME] - ID: 1110611" at bounding box center [478, 159] width 433 height 77
copy h5 "Ekaterina"
click at [514, 204] on div "babybonus@yandex.ru / Ekaterina Massan - ID: 1110611" at bounding box center [478, 156] width 459 height 107
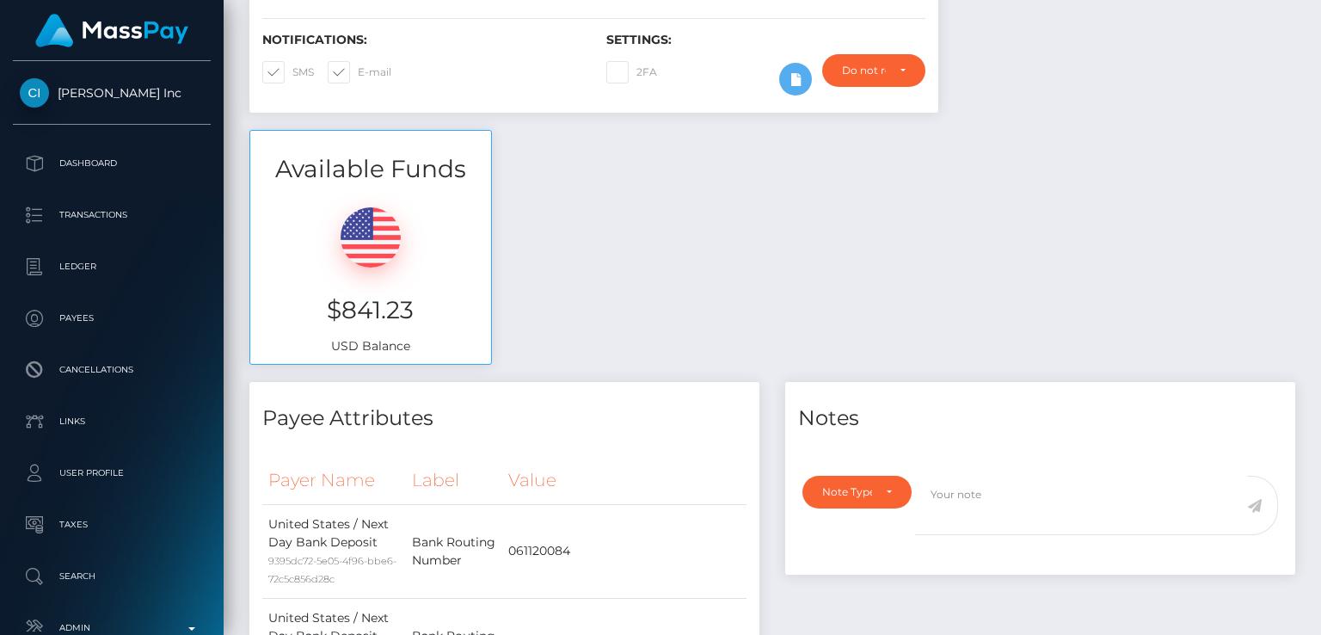
scroll to position [0, 0]
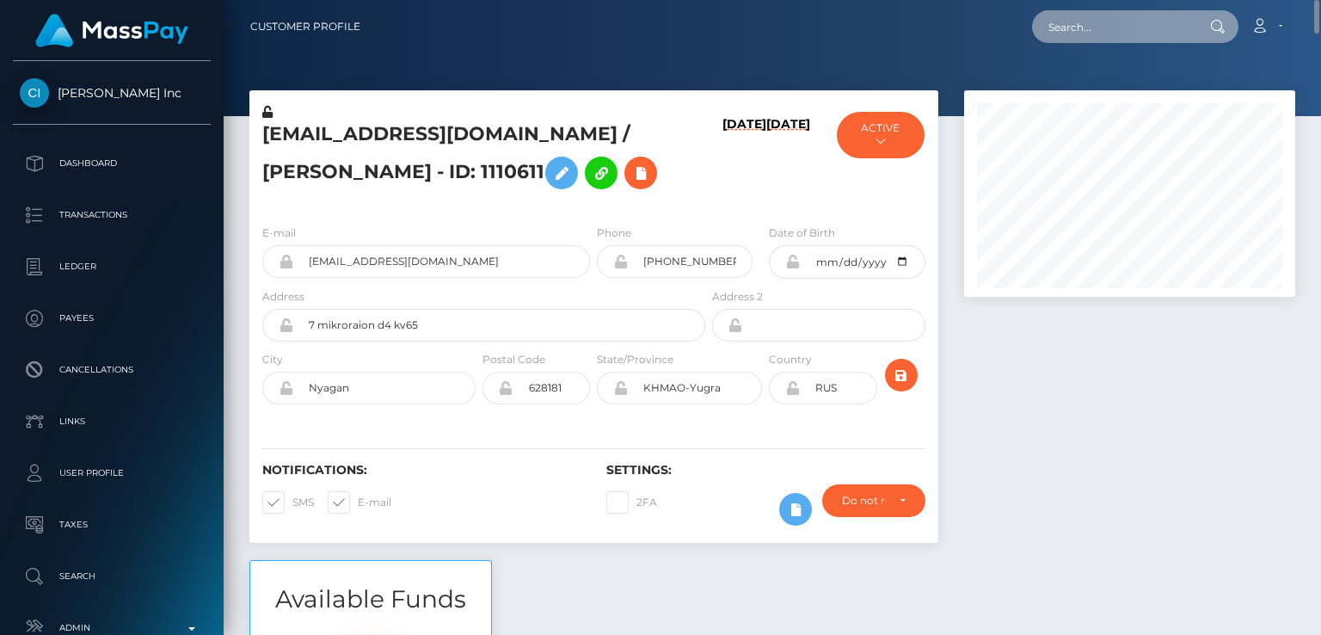
click at [1103, 22] on input "text" at bounding box center [1113, 26] width 162 height 33
paste input "yvonnenyanchama@gmail.com"
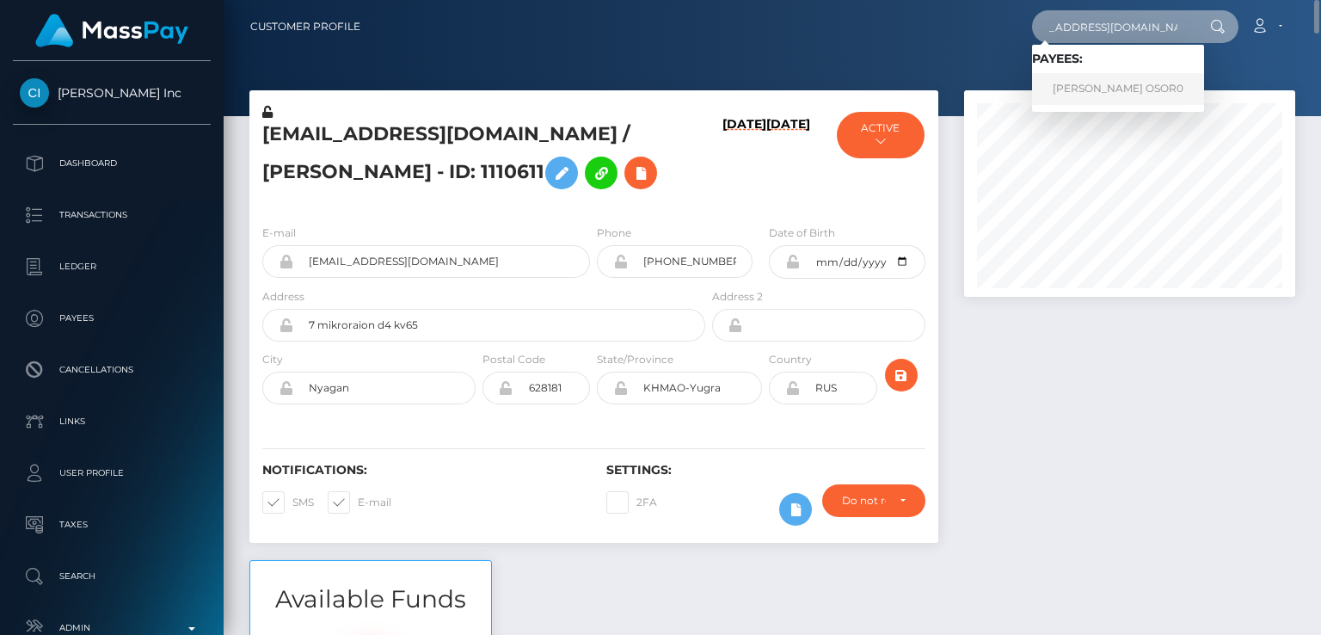
type input "yvonnenyanchama@gmail.com"
click at [1115, 95] on link "IVONNE OSOR0" at bounding box center [1118, 89] width 172 height 32
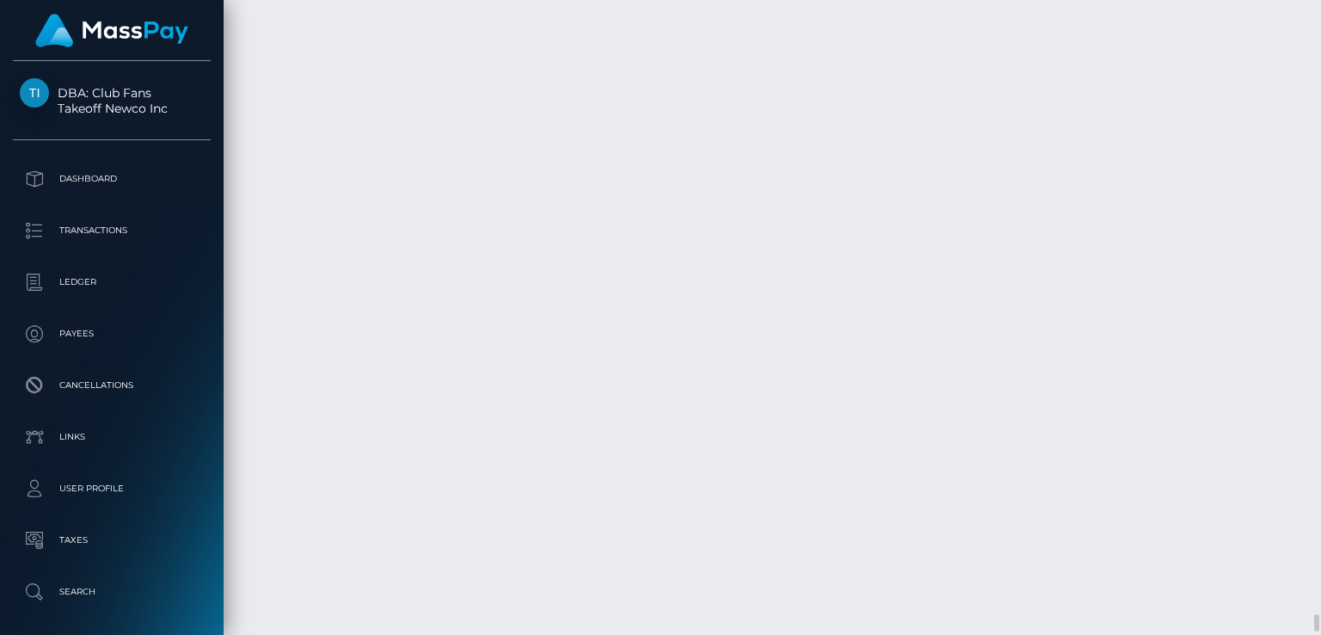
scroll to position [206, 330]
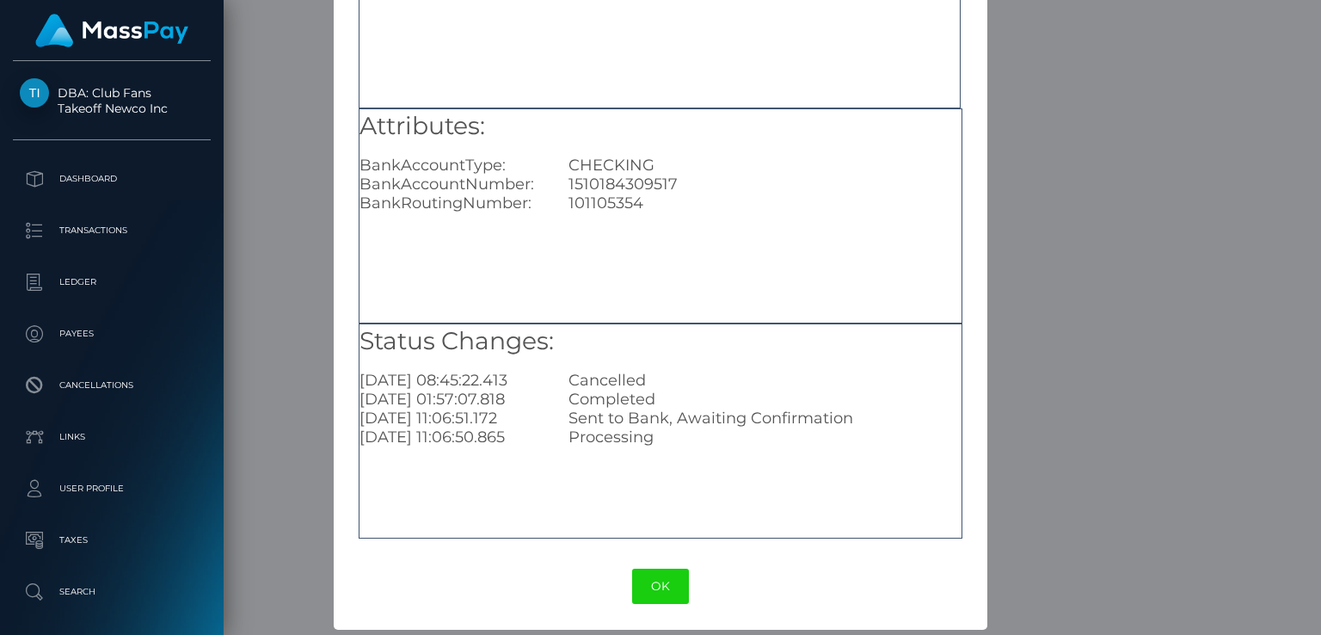
scroll to position [183, 0]
click at [644, 187] on div "1510184309517" at bounding box center [765, 182] width 418 height 19
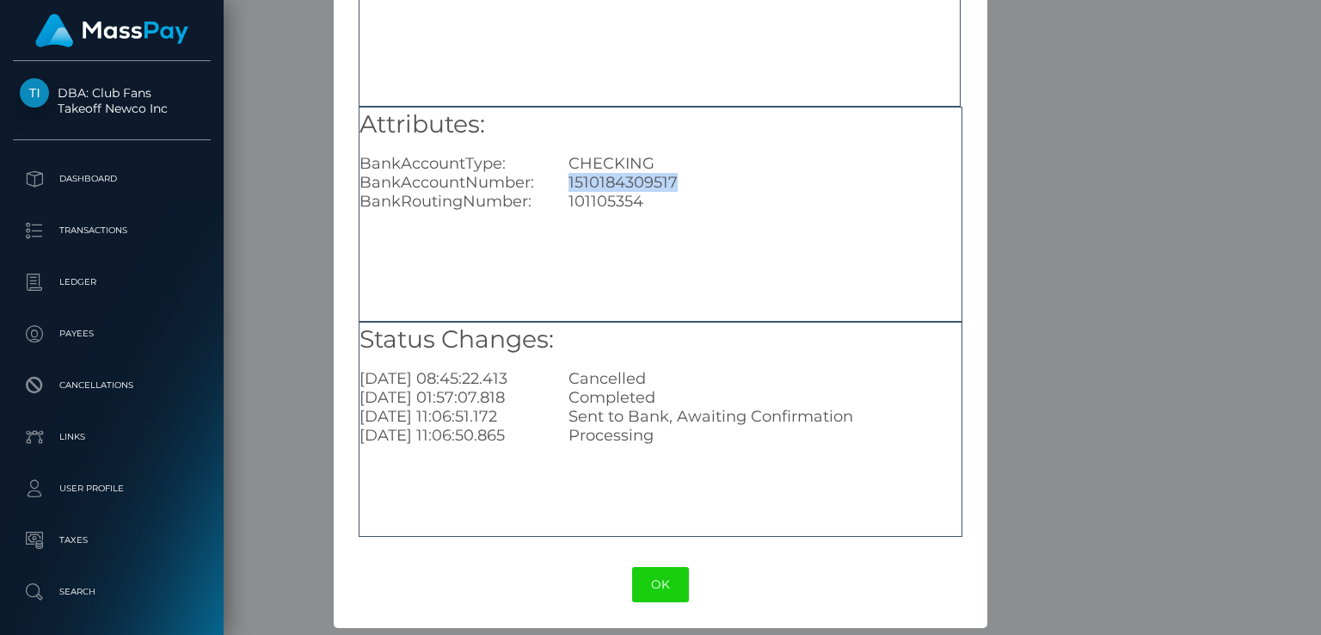
click at [644, 187] on div "1510184309517" at bounding box center [765, 182] width 418 height 19
copy div "1510184309517"
click at [1026, 95] on div "× Payout Information Metadata: Object Attributes: BankAccountType: CHECKING Ban…" at bounding box center [660, 317] width 1321 height 635
click at [665, 588] on button "OK" at bounding box center [660, 584] width 57 height 35
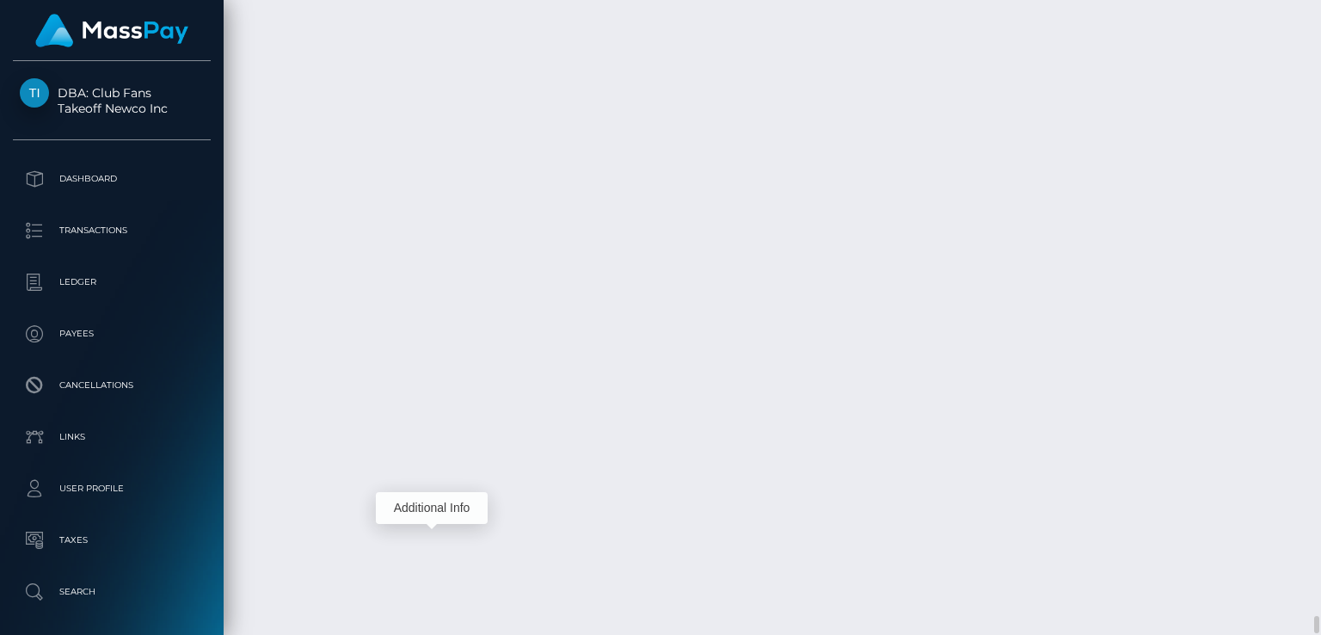
scroll to position [206, 330]
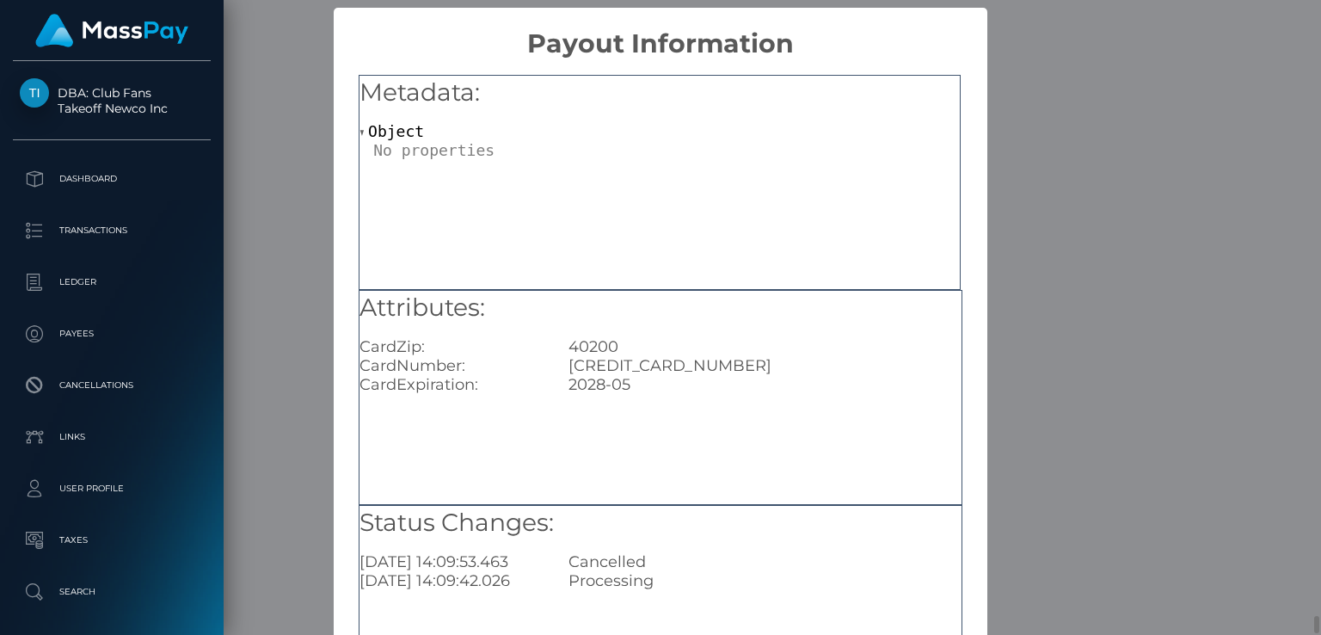
click at [829, 463] on div "Attributes: CardZip: 40200 CardNumber: 4478150132528835 CardExpiration: 2028-05" at bounding box center [661, 397] width 604 height 215
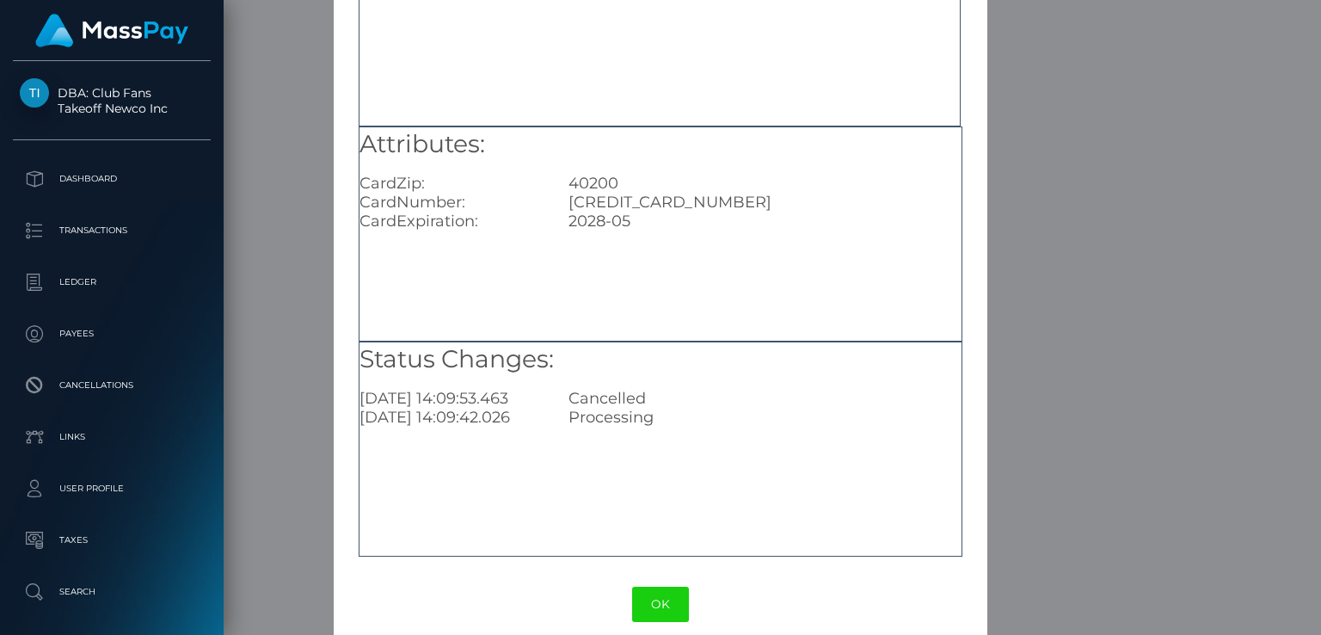
scroll to position [183, 0]
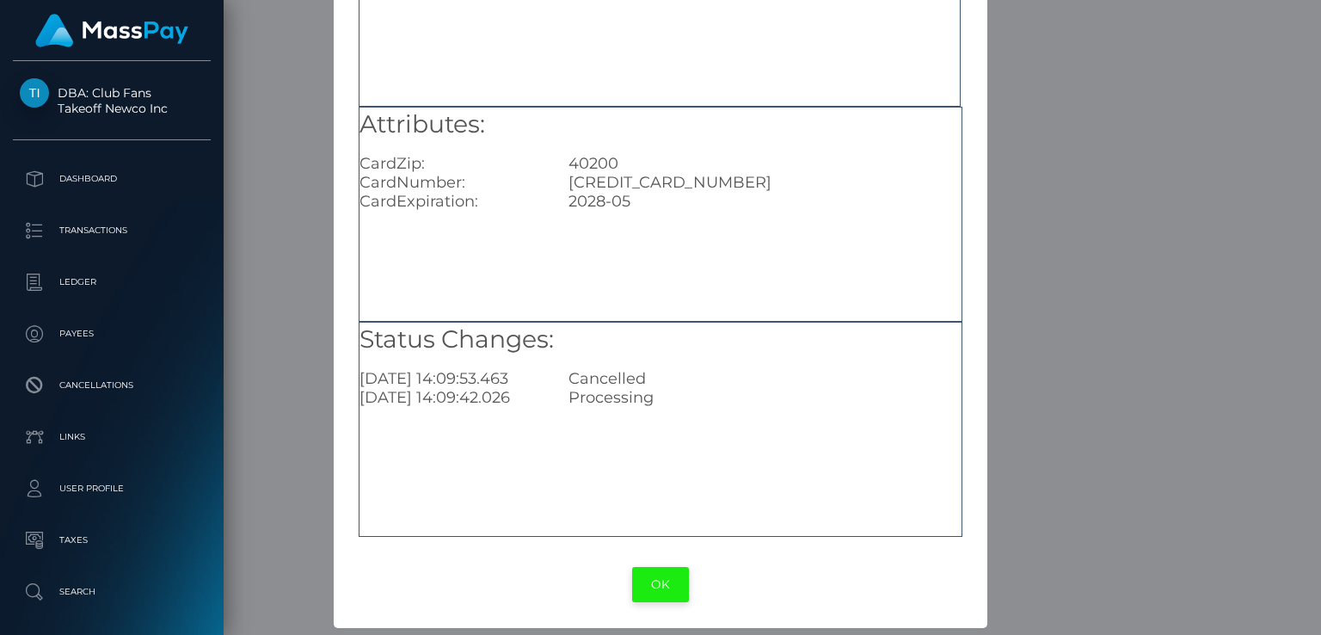
click at [664, 580] on button "OK" at bounding box center [660, 584] width 57 height 35
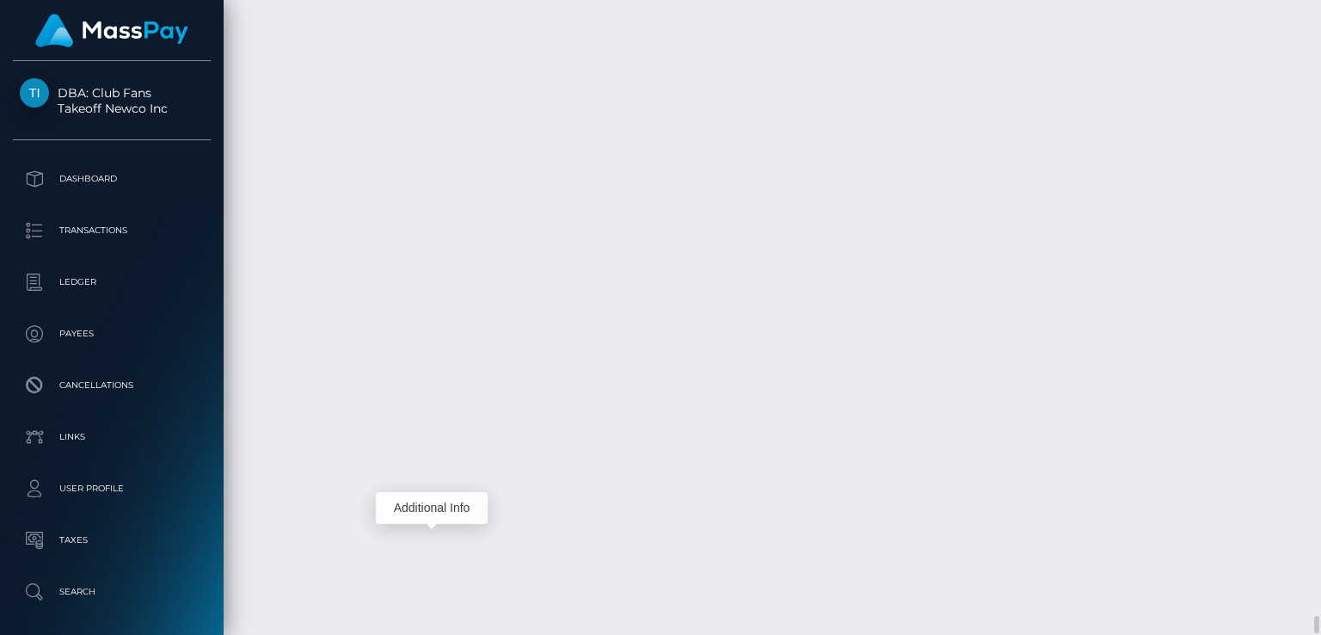
scroll to position [206, 330]
click at [825, 420] on div "Additional Info" at bounding box center [821, 424] width 112 height 32
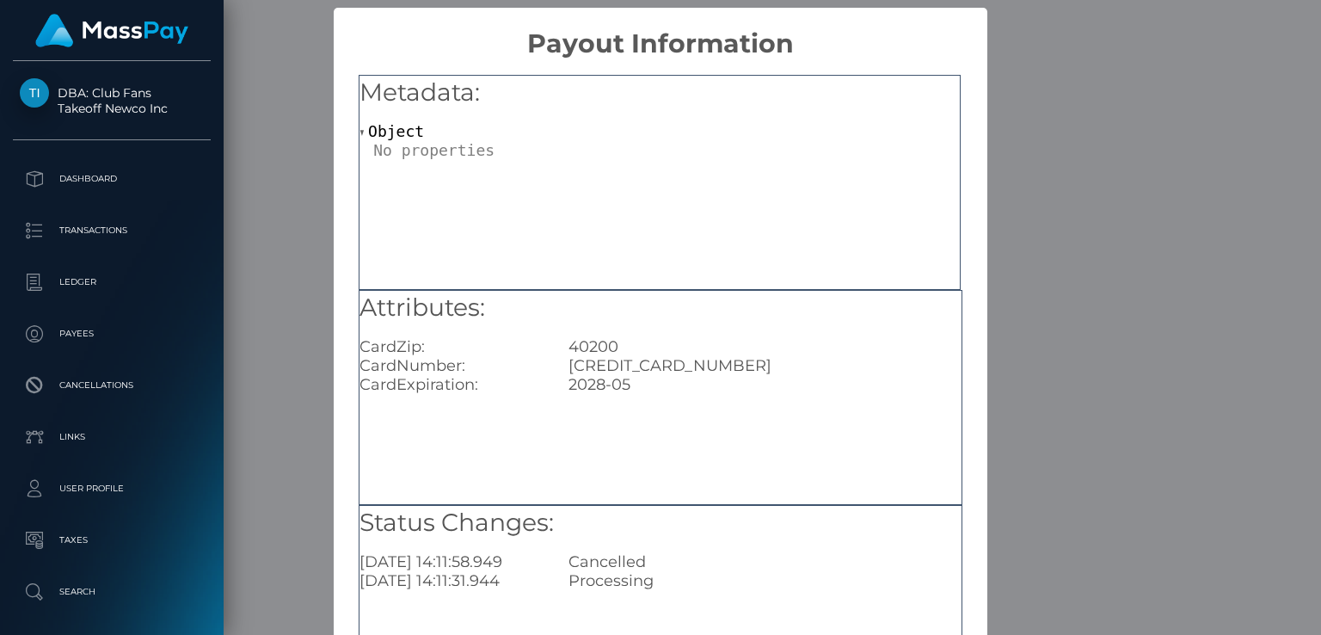
click at [1035, 280] on div "× Payout Information Metadata: Object Attributes: CardZip: 40200 CardNumber: 44…" at bounding box center [660, 317] width 1321 height 635
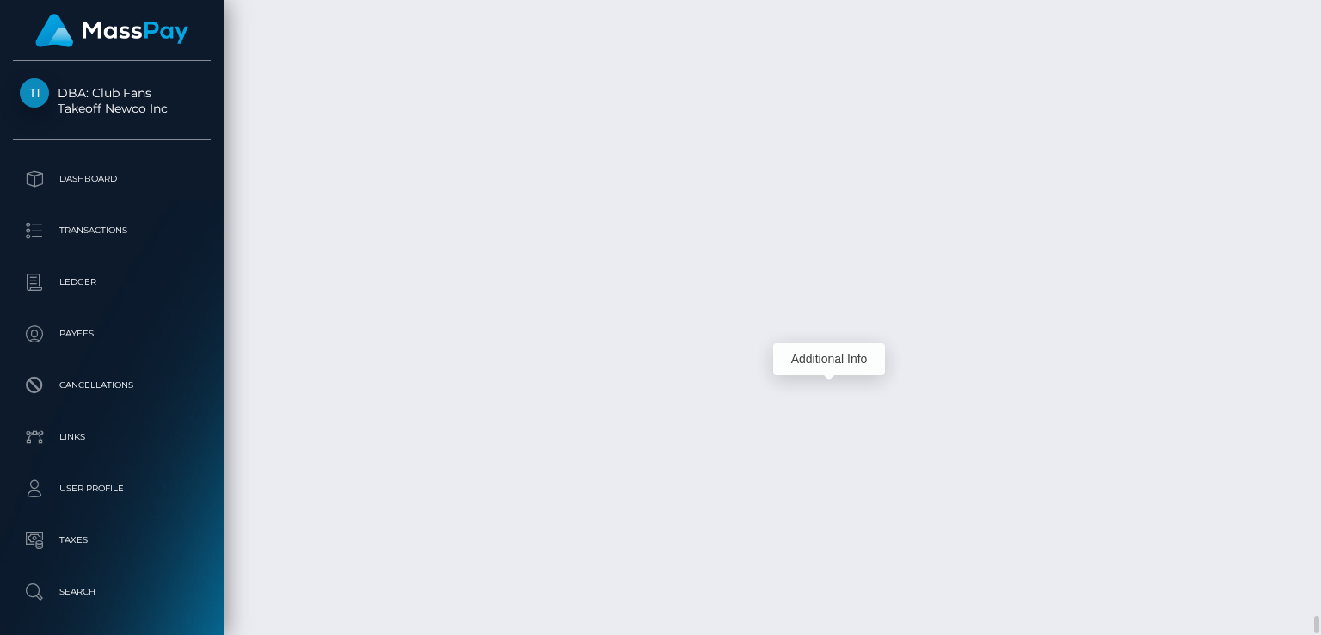
click at [817, 357] on div "Additional Info" at bounding box center [829, 359] width 112 height 32
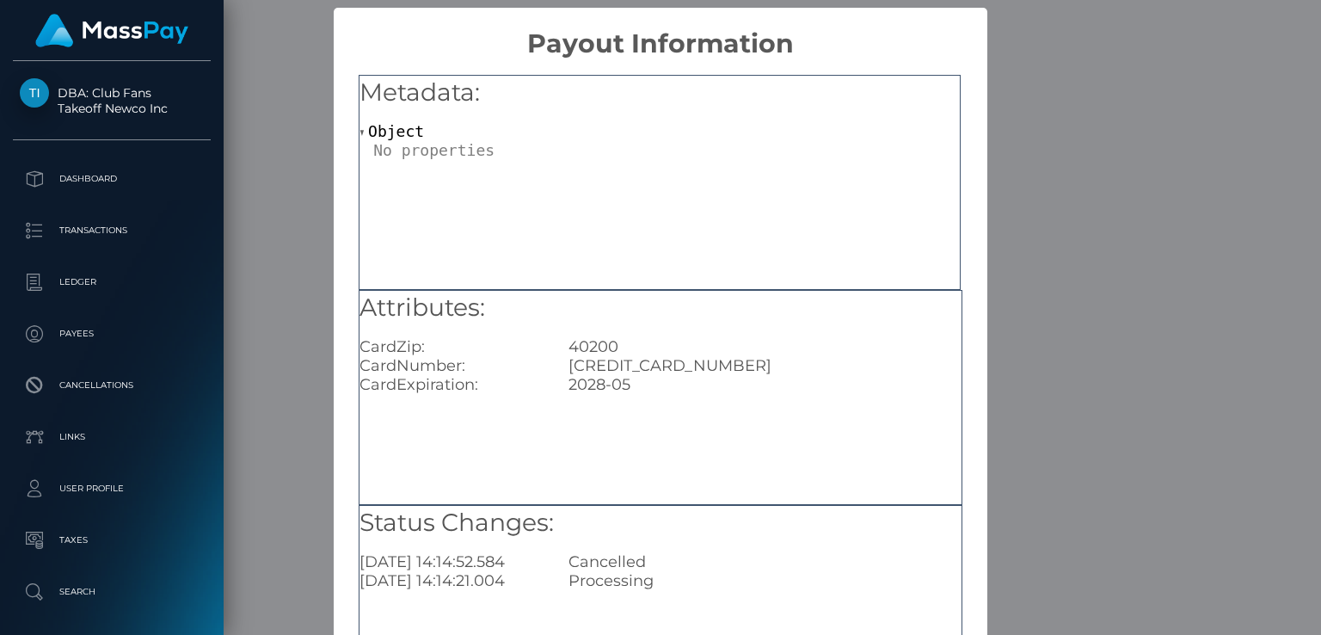
scroll to position [0, 0]
click at [1053, 322] on div "× Payout Information Metadata: Object Attributes: CardZip: 40200 CardNumber: 44…" at bounding box center [660, 317] width 1321 height 635
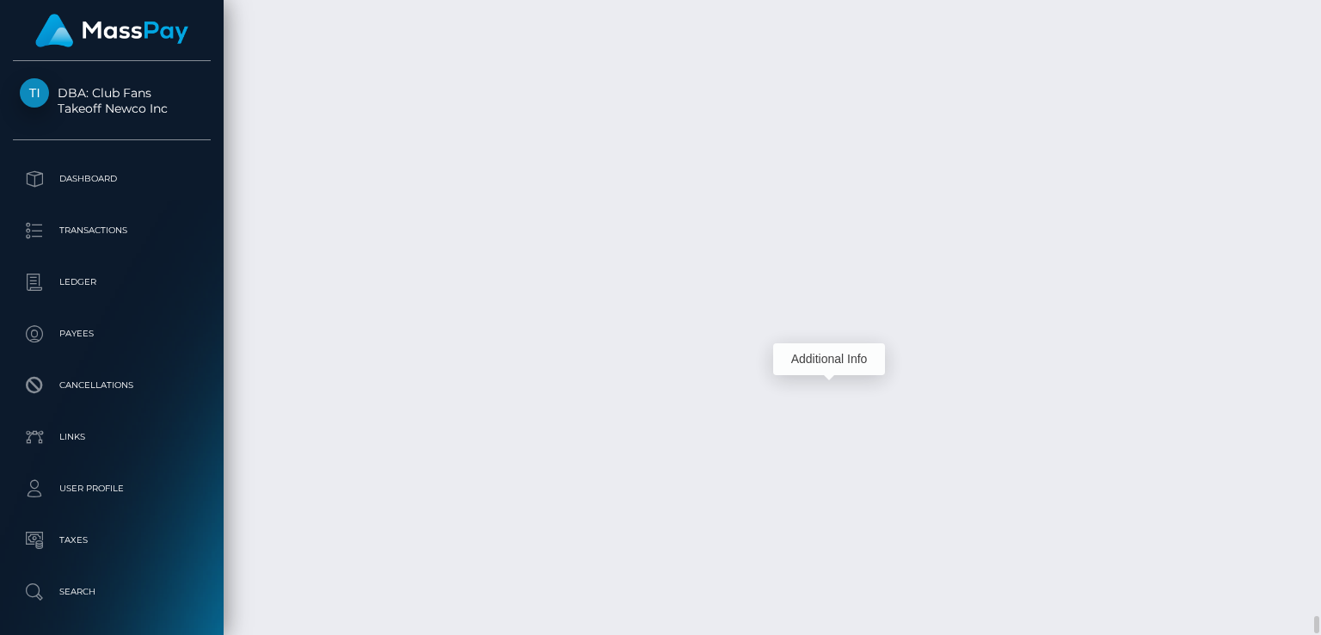
scroll to position [206, 330]
click at [446, 299] on div "Additional Info" at bounding box center [432, 295] width 112 height 32
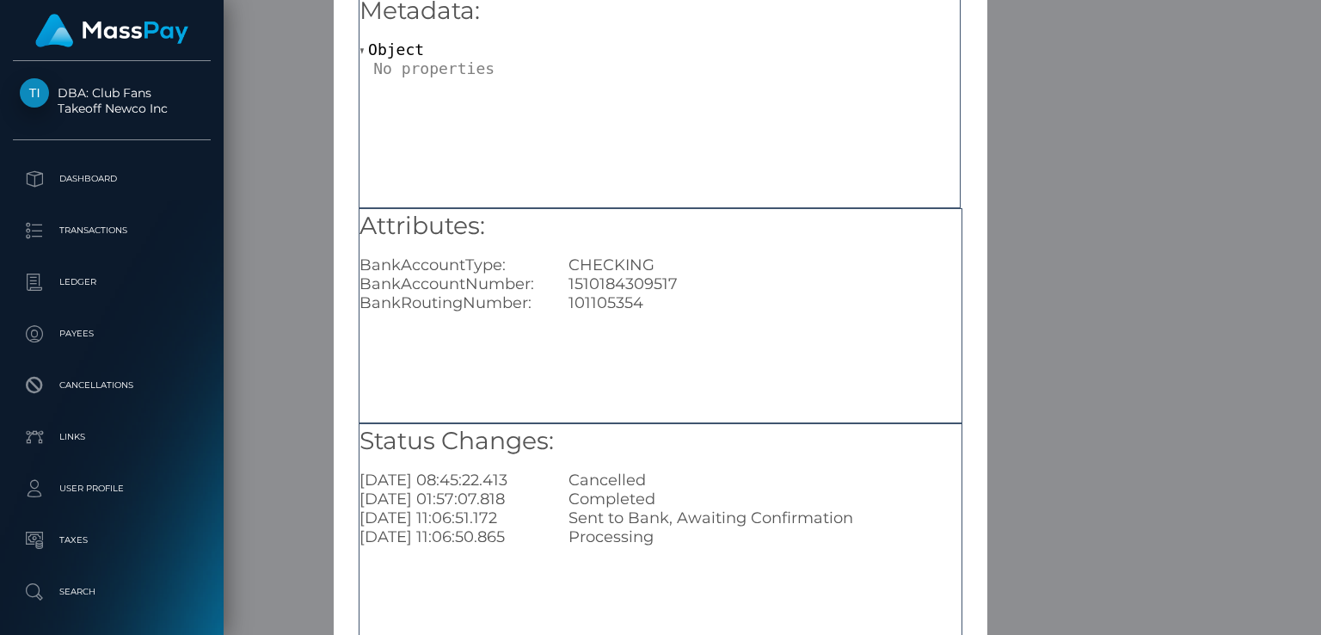
scroll to position [183, 0]
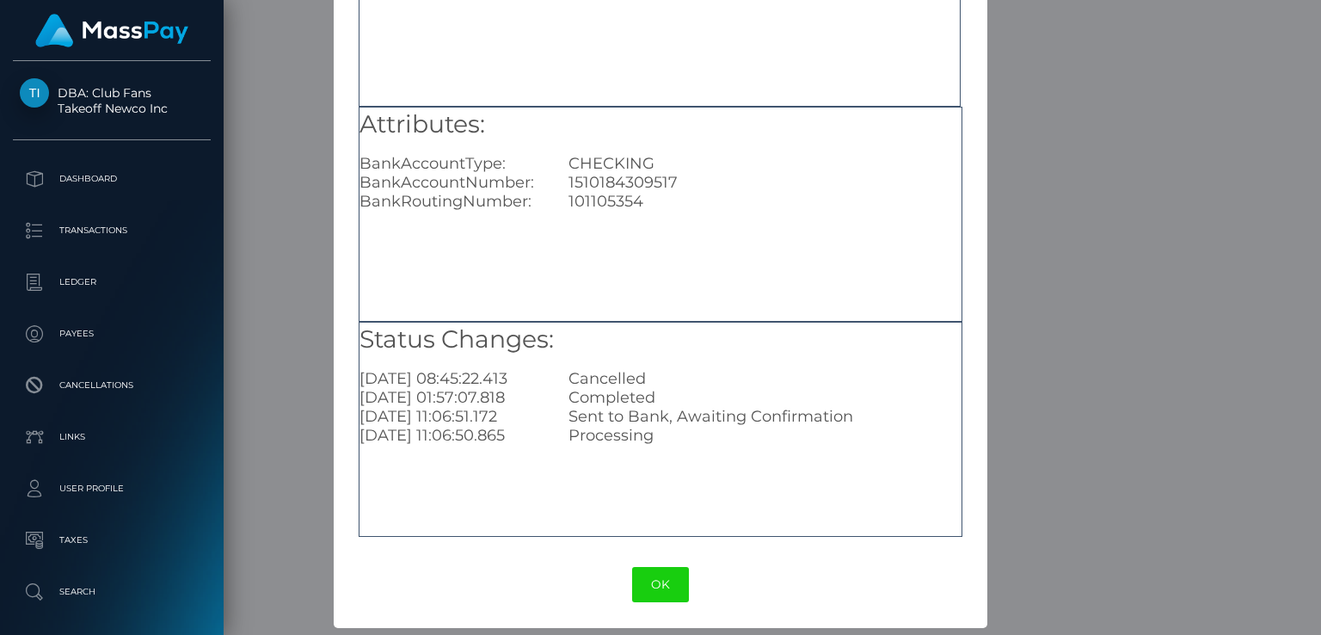
click at [1013, 380] on div "× Payout Information Metadata: Object Attributes: BankAccountType: CHECKING Ban…" at bounding box center [660, 317] width 1321 height 635
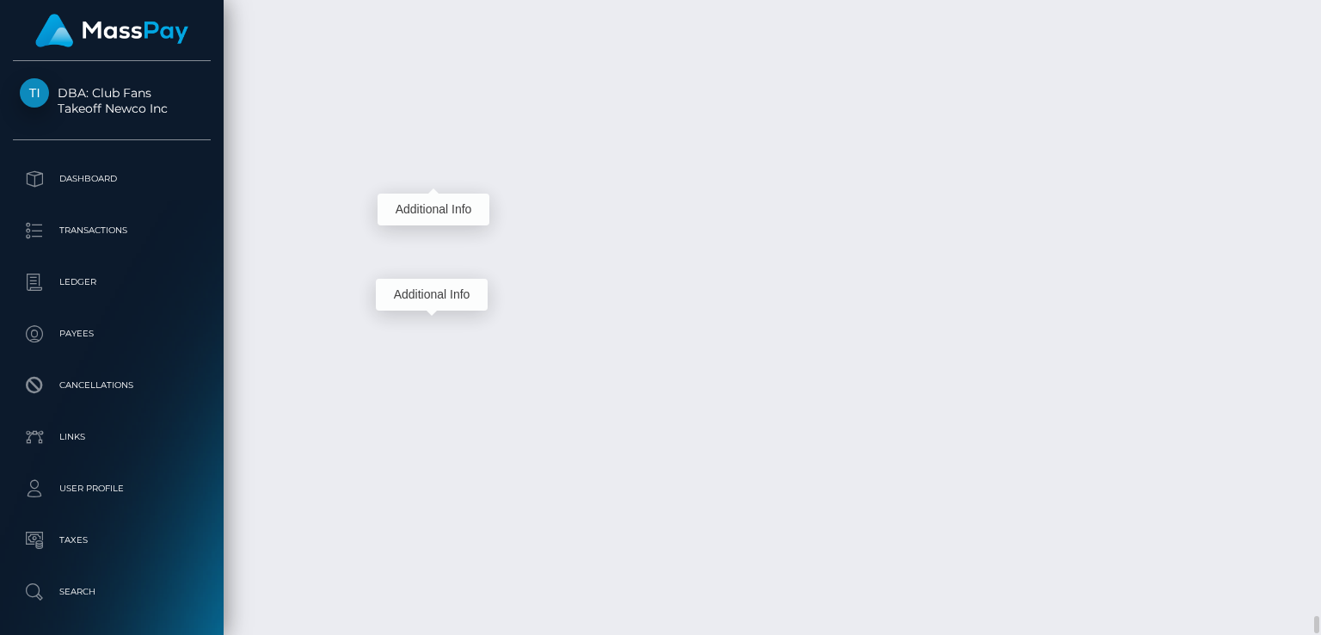
scroll to position [206, 330]
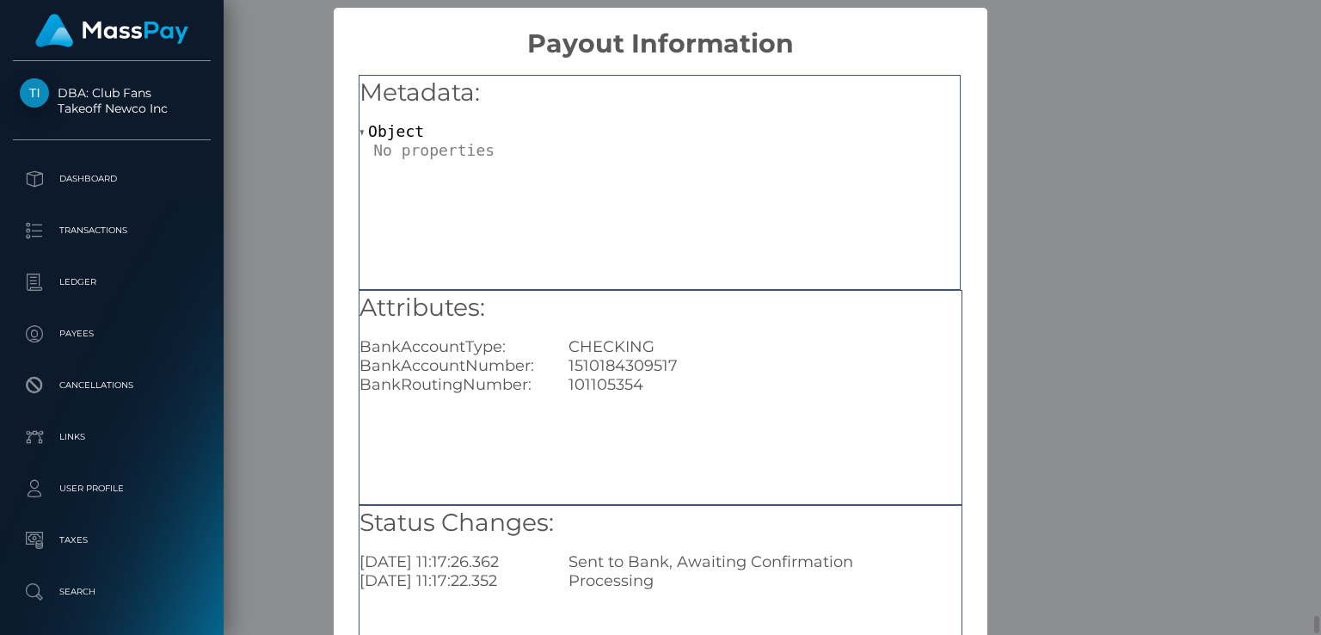
scroll to position [0, 0]
click at [1035, 122] on div "× Payout Information Metadata: Object Attributes: BankAccountType: CHECKING Ban…" at bounding box center [660, 317] width 1321 height 635
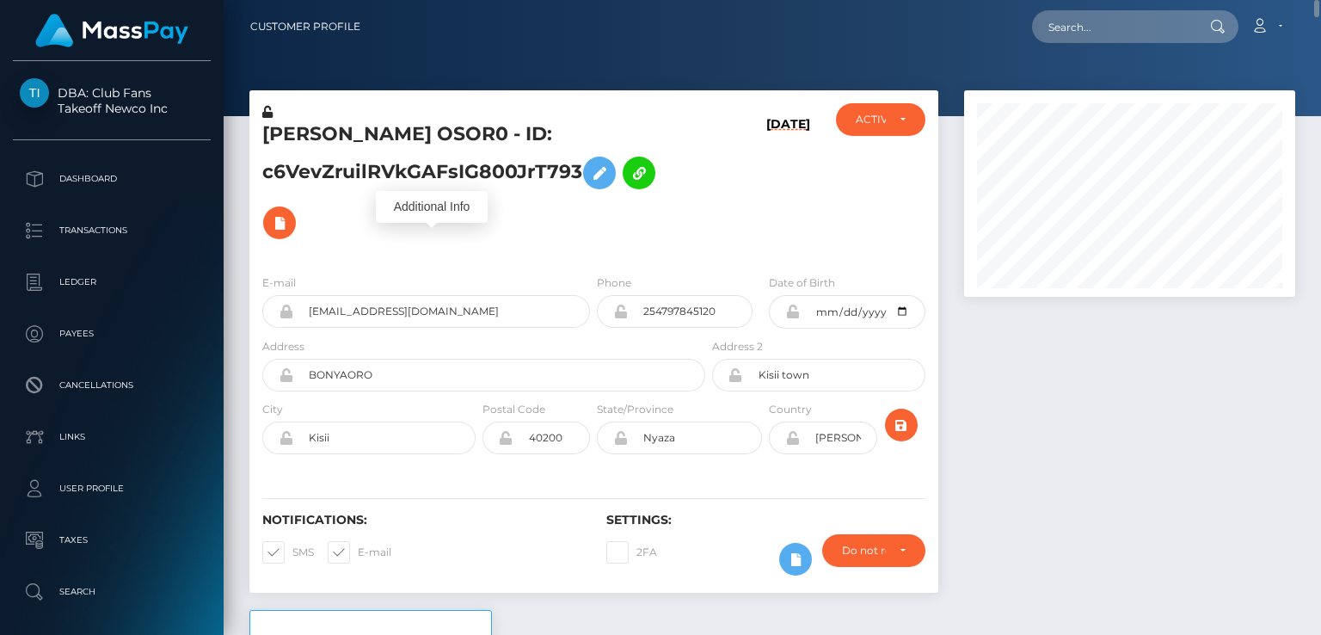
click at [324, 135] on h5 "IVONNE OSOR0 - ID: c6VevZruilRVkGAFsIG800JrT793" at bounding box center [478, 184] width 433 height 126
copy h5 "IVONNE"
click at [562, 60] on div at bounding box center [772, 58] width 1097 height 116
click at [1125, 35] on input "text" at bounding box center [1113, 26] width 162 height 33
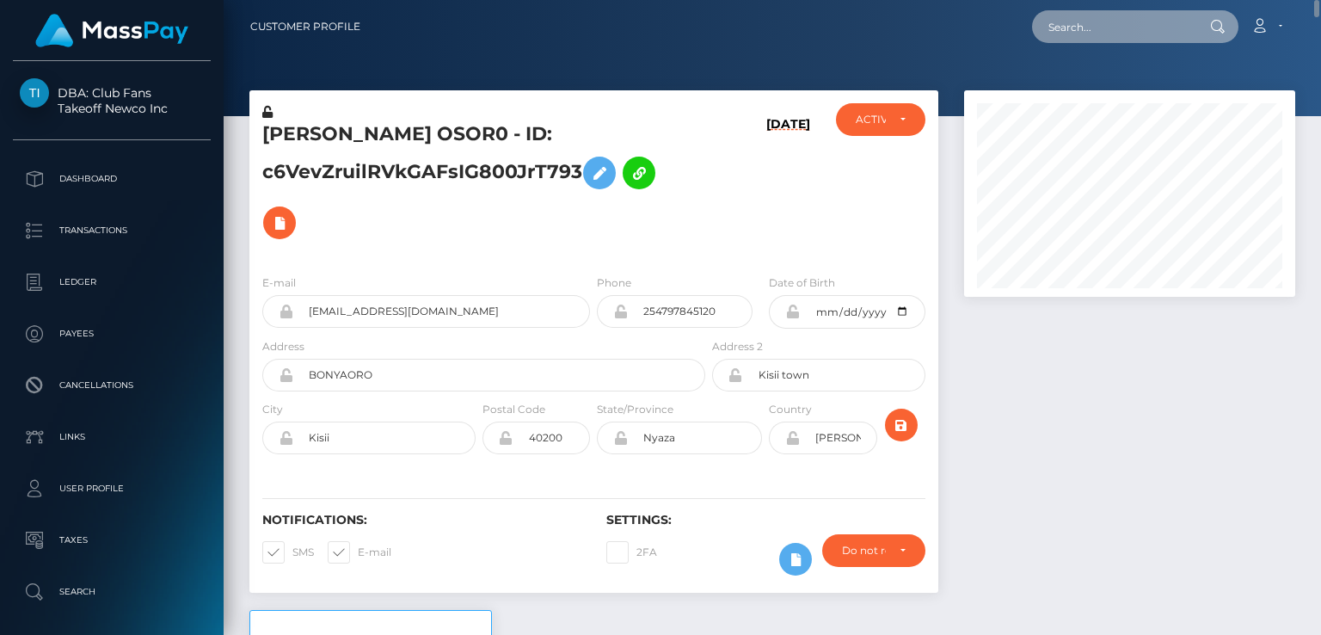
paste input "zinebfati7@gmail.com"
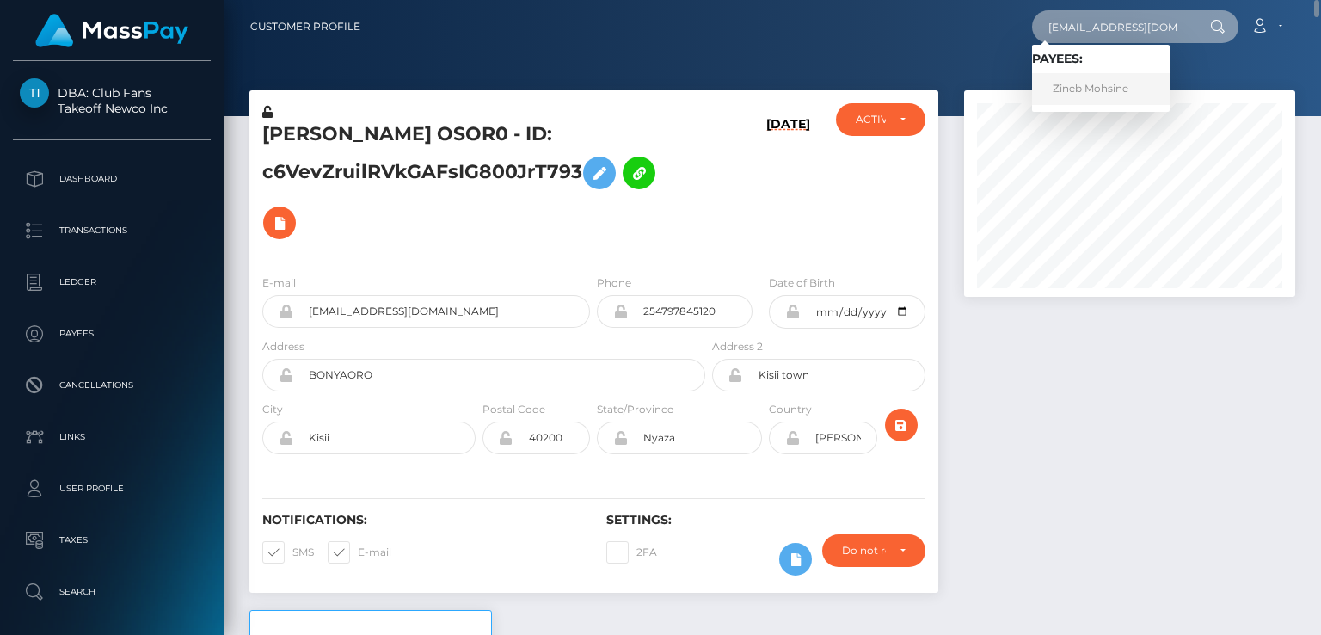
type input "zinebfati7@gmail.com"
click at [1115, 93] on link "Zineb Mohsine" at bounding box center [1101, 89] width 138 height 32
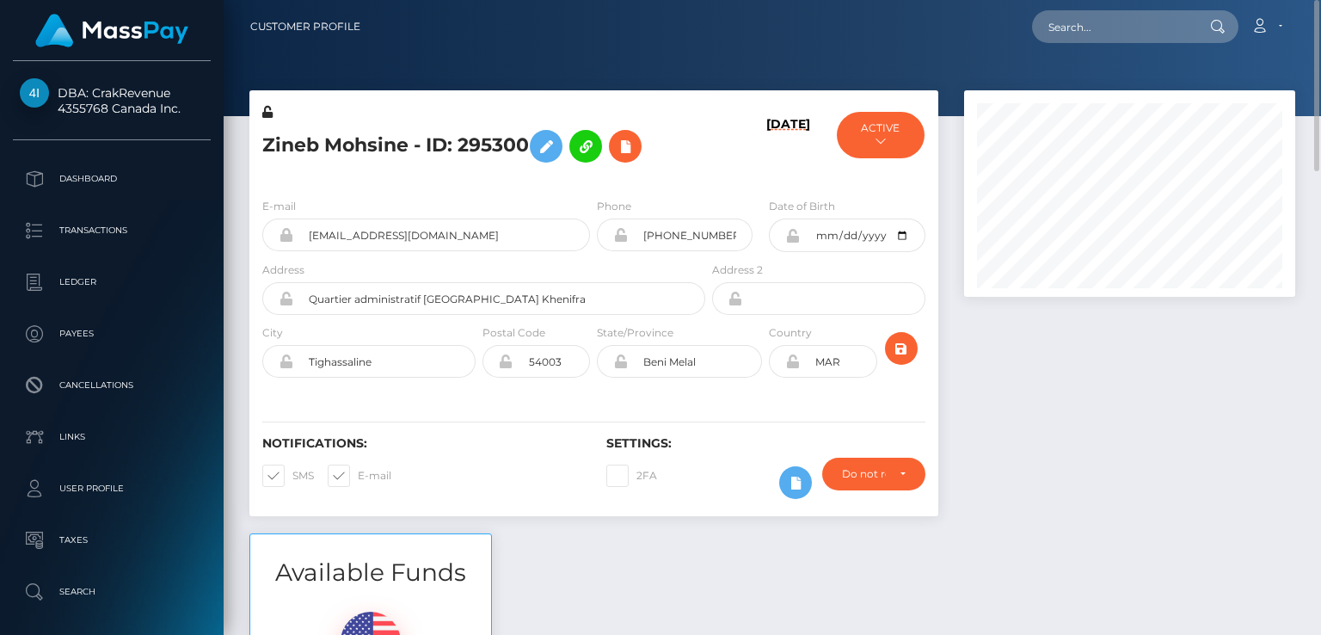
click at [300, 150] on h5 "Zineb Mohsine - ID: 295300" at bounding box center [478, 146] width 433 height 50
copy h5 "Zineb"
click at [452, 607] on div at bounding box center [370, 637] width 215 height 69
click at [1103, 33] on input "text" at bounding box center [1113, 26] width 162 height 33
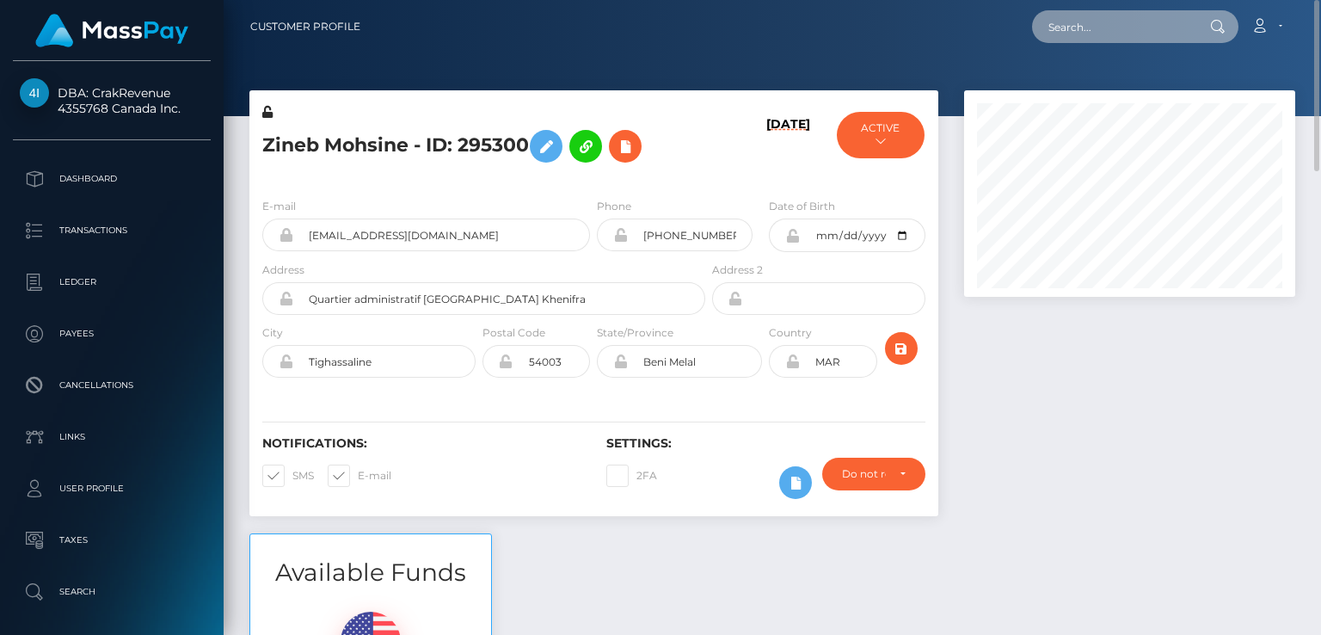
paste input "[EMAIL_ADDRESS][DOMAIN_NAME]"
type input "[EMAIL_ADDRESS][DOMAIN_NAME]"
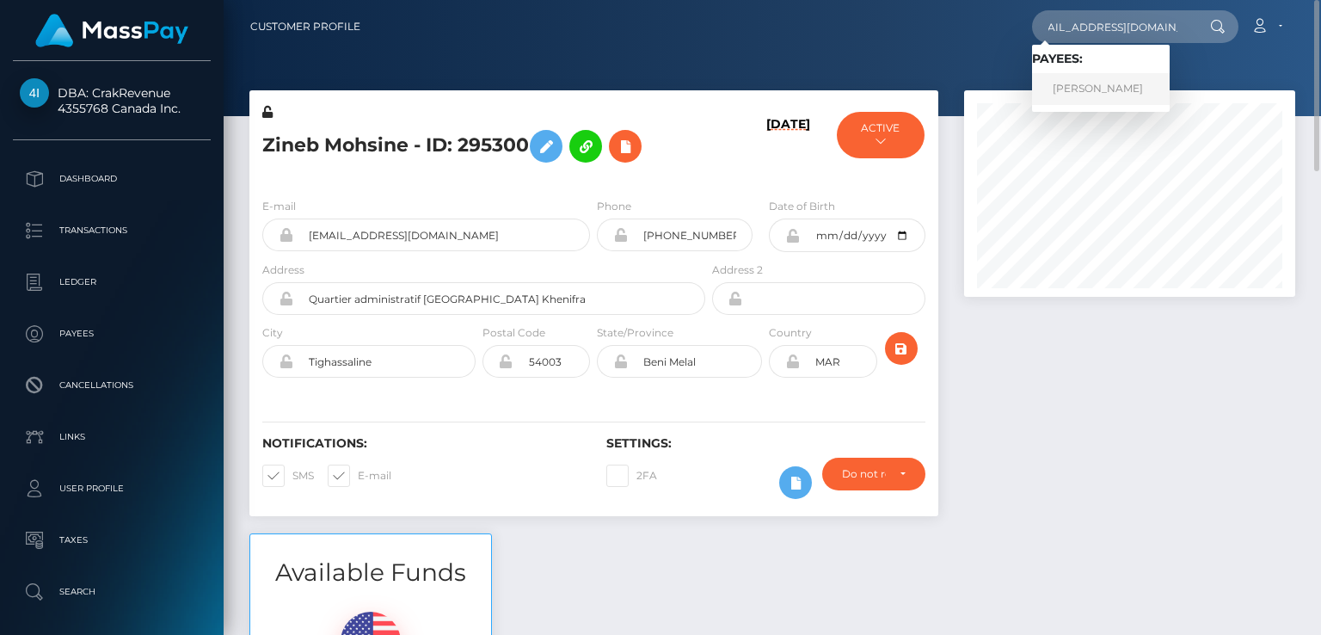
scroll to position [0, 0]
click at [1095, 85] on link "[PERSON_NAME]" at bounding box center [1101, 89] width 138 height 32
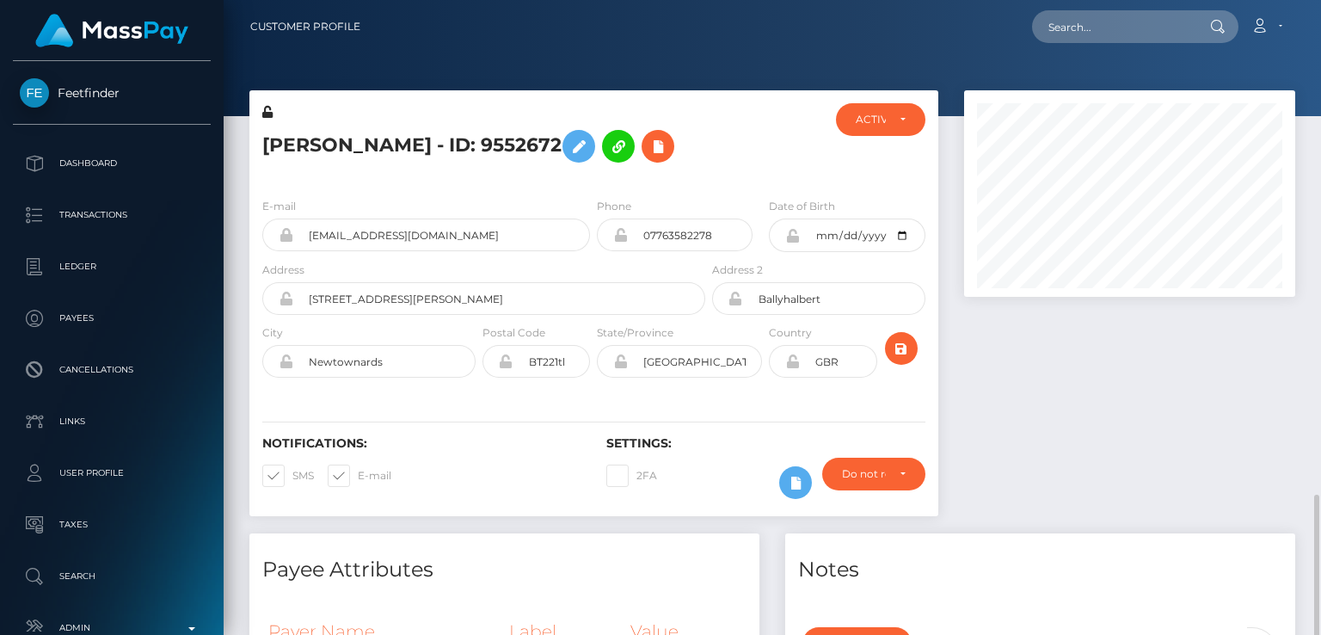
scroll to position [206, 330]
click at [262, 129] on h5 "Sarah Dugan - ID: 9552672" at bounding box center [478, 146] width 433 height 50
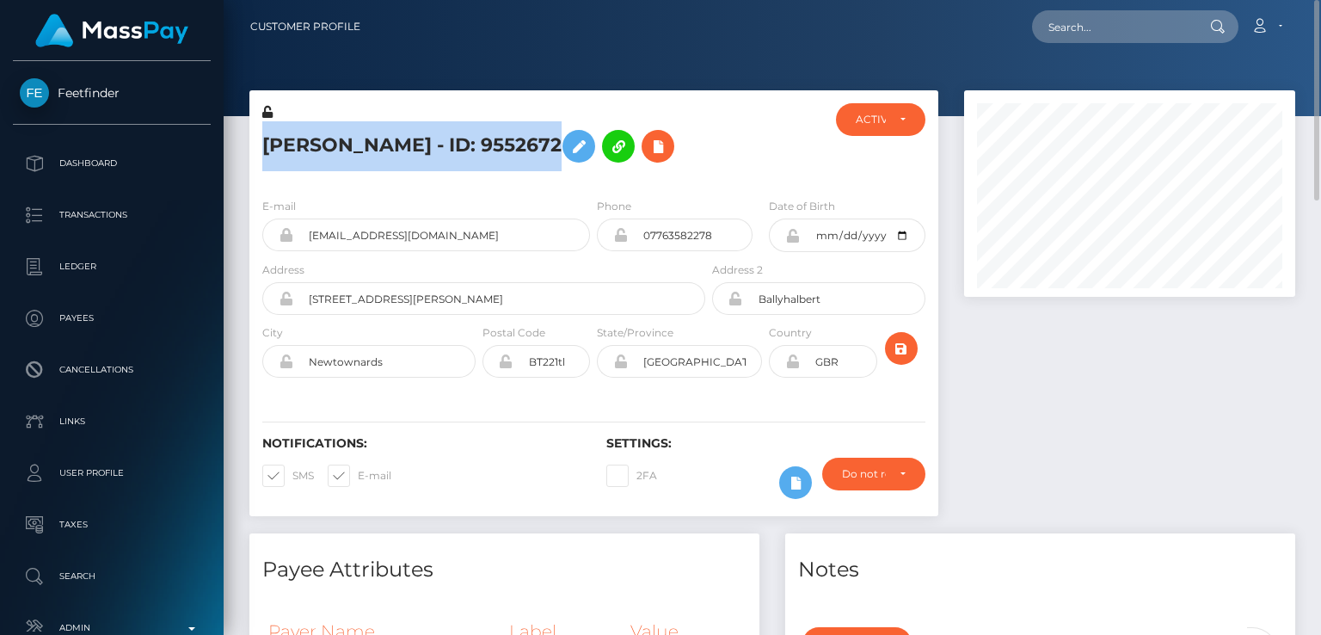
click at [262, 129] on h5 "Sarah Dugan - ID: 9552672" at bounding box center [478, 146] width 433 height 50
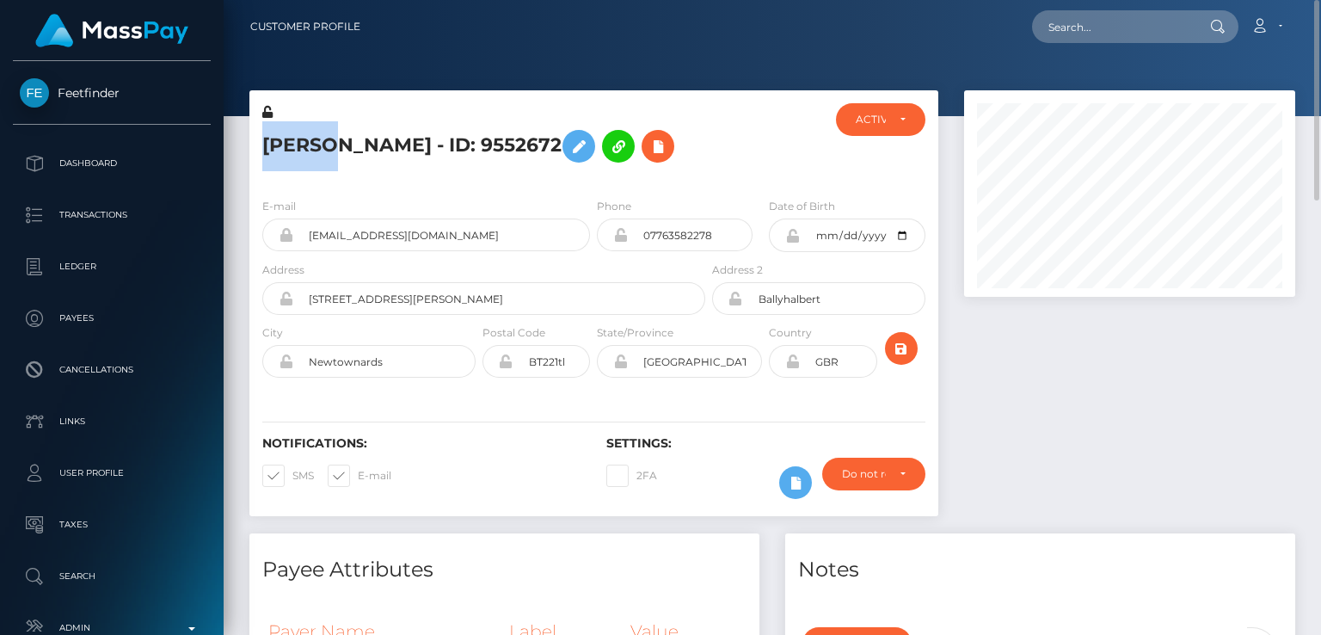
click at [262, 129] on h5 "Sarah Dugan - ID: 9552672" at bounding box center [478, 146] width 433 height 50
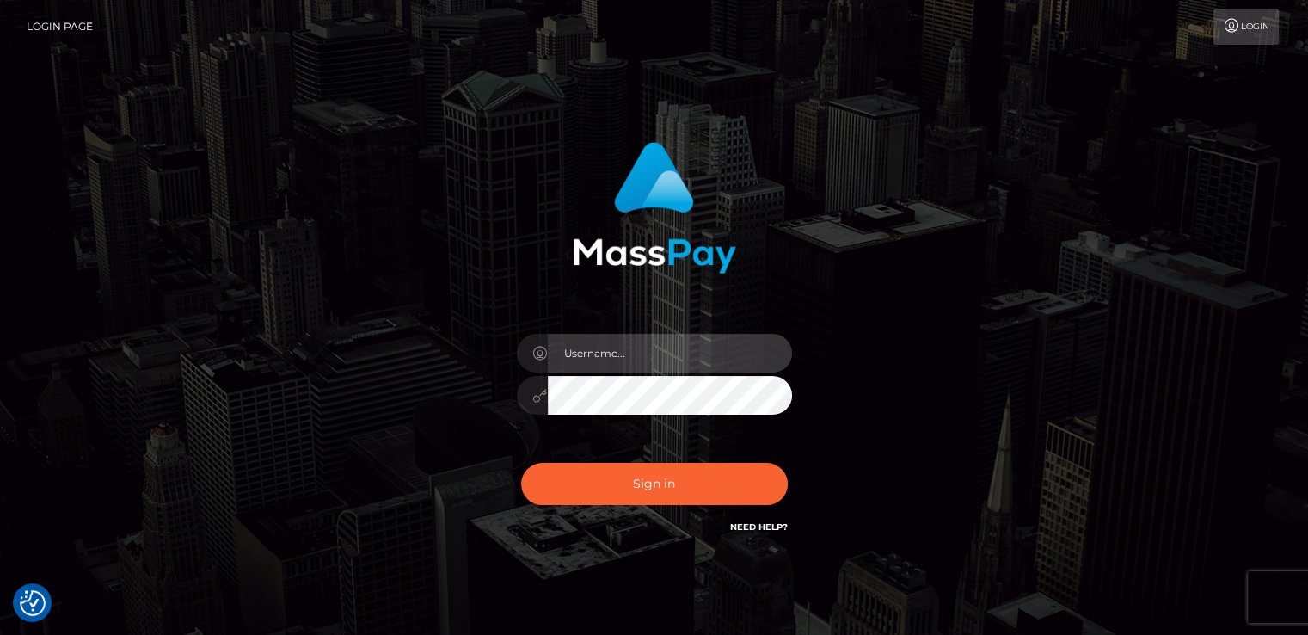
type input "[DOMAIN_NAME]"
click at [665, 514] on div "Sign in Need Help?" at bounding box center [654, 490] width 301 height 77
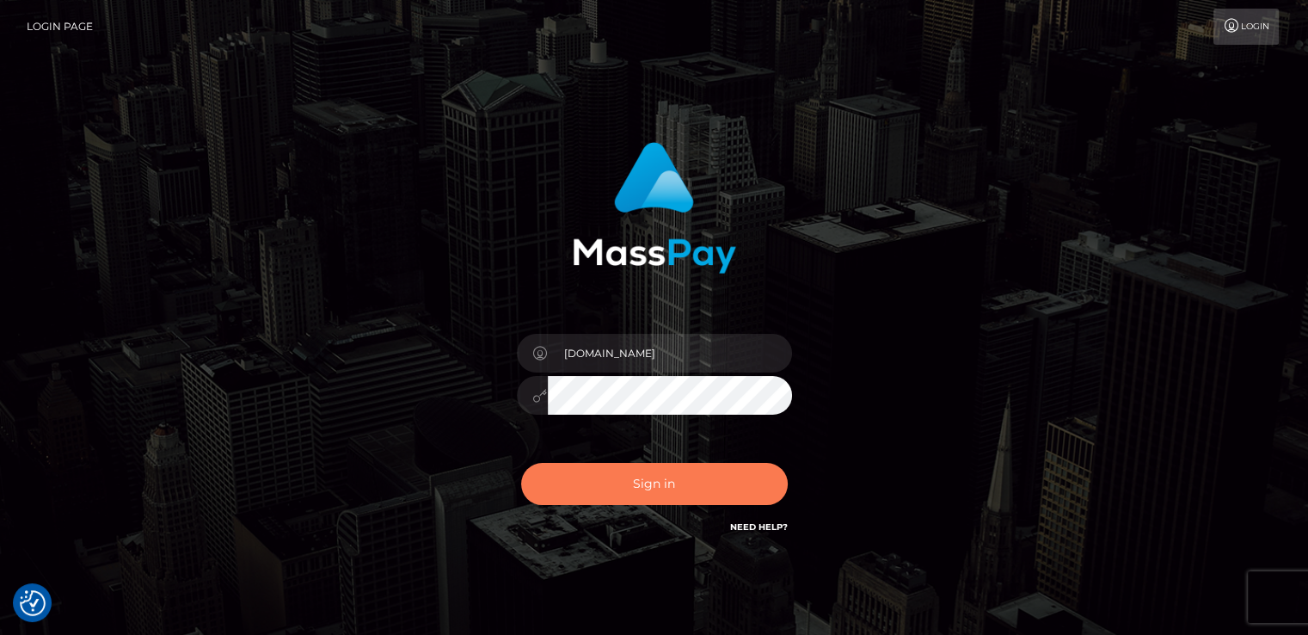
click at [665, 482] on button "Sign in" at bounding box center [654, 484] width 267 height 42
type input "[DOMAIN_NAME]"
click at [625, 482] on button "Sign in" at bounding box center [654, 484] width 267 height 42
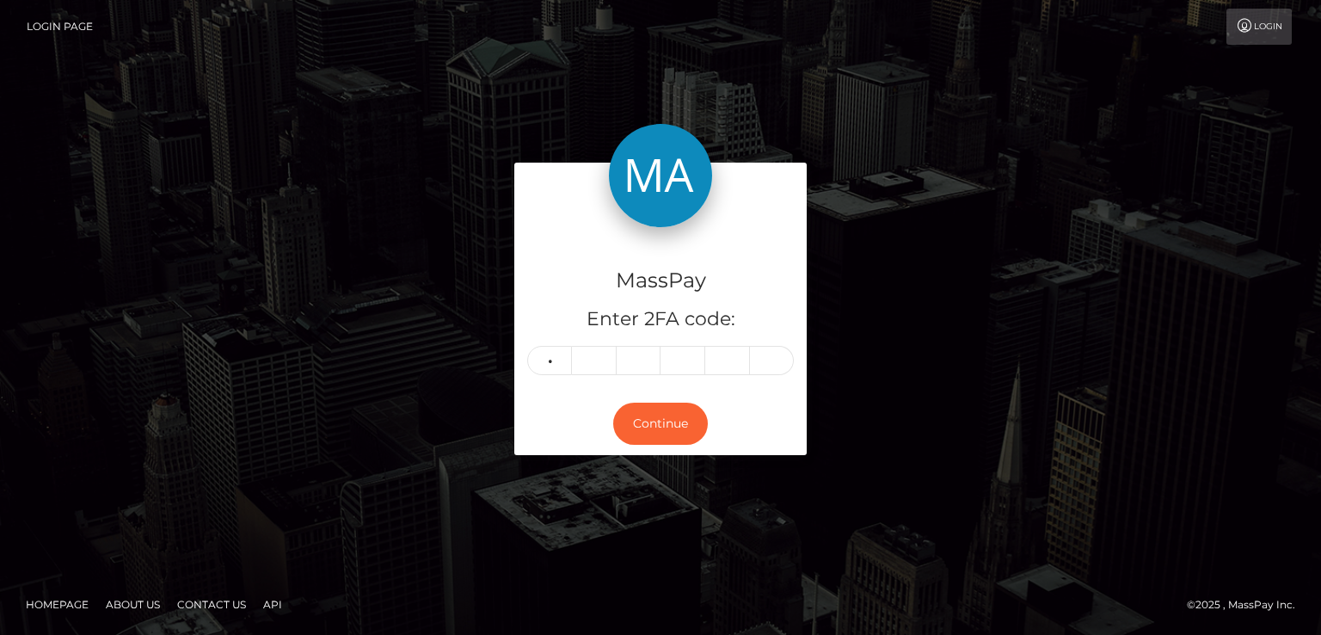
type input "8"
type input "5"
type input "1"
type input "8"
type input "5"
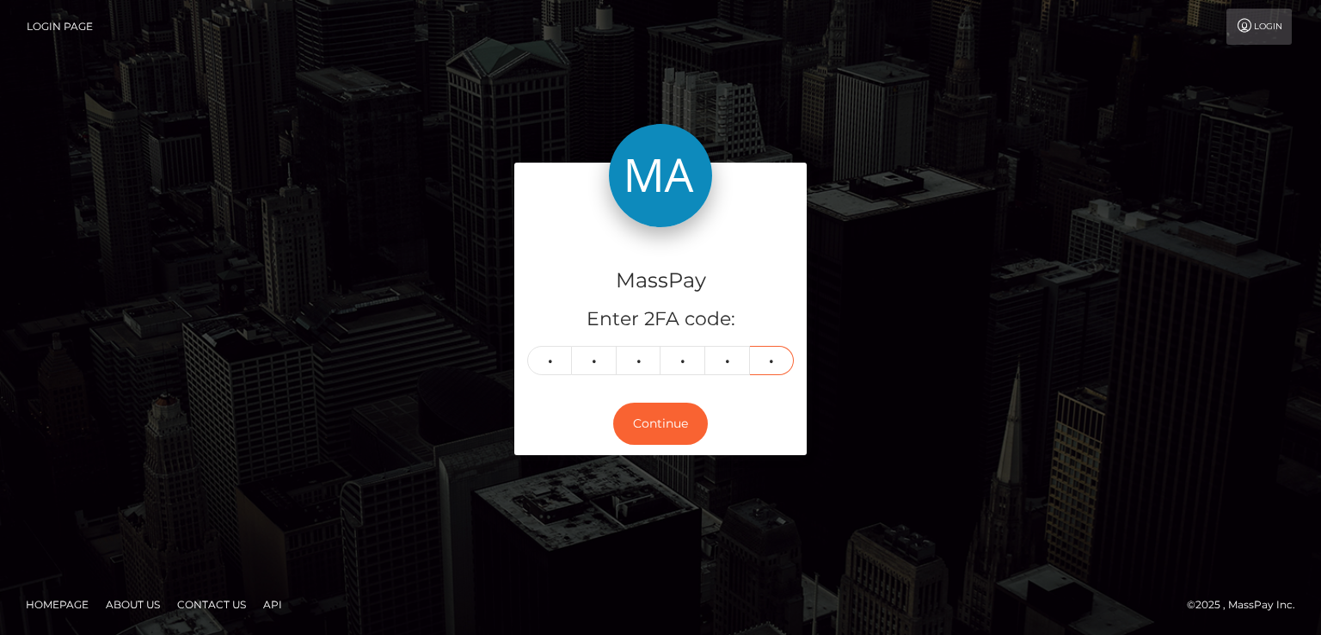
type input "5"
click at [625, 482] on div "MassPay Enter 2FA code: 8 5 1 8 5 5 851855 Continue" at bounding box center [660, 317] width 1321 height 567
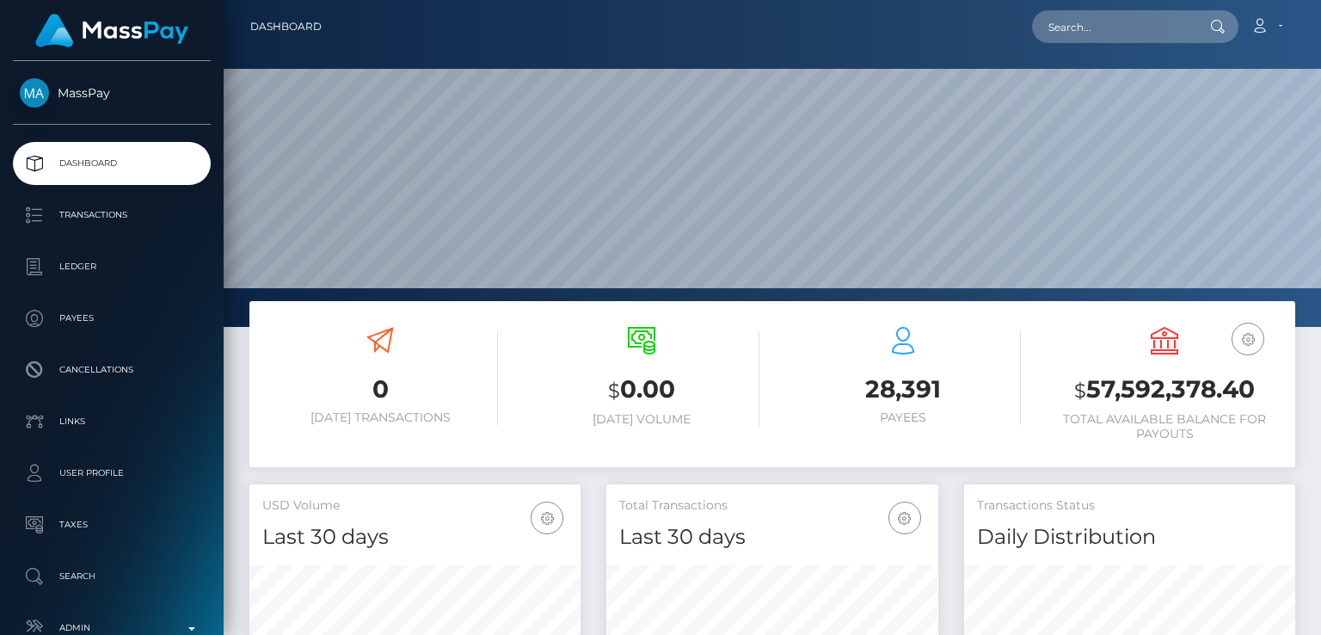
scroll to position [304, 330]
click at [1148, 21] on input "text" at bounding box center [1113, 26] width 162 height 33
paste input "furmom232022@gmail.com"
type input "furmom232022@gmail.com"
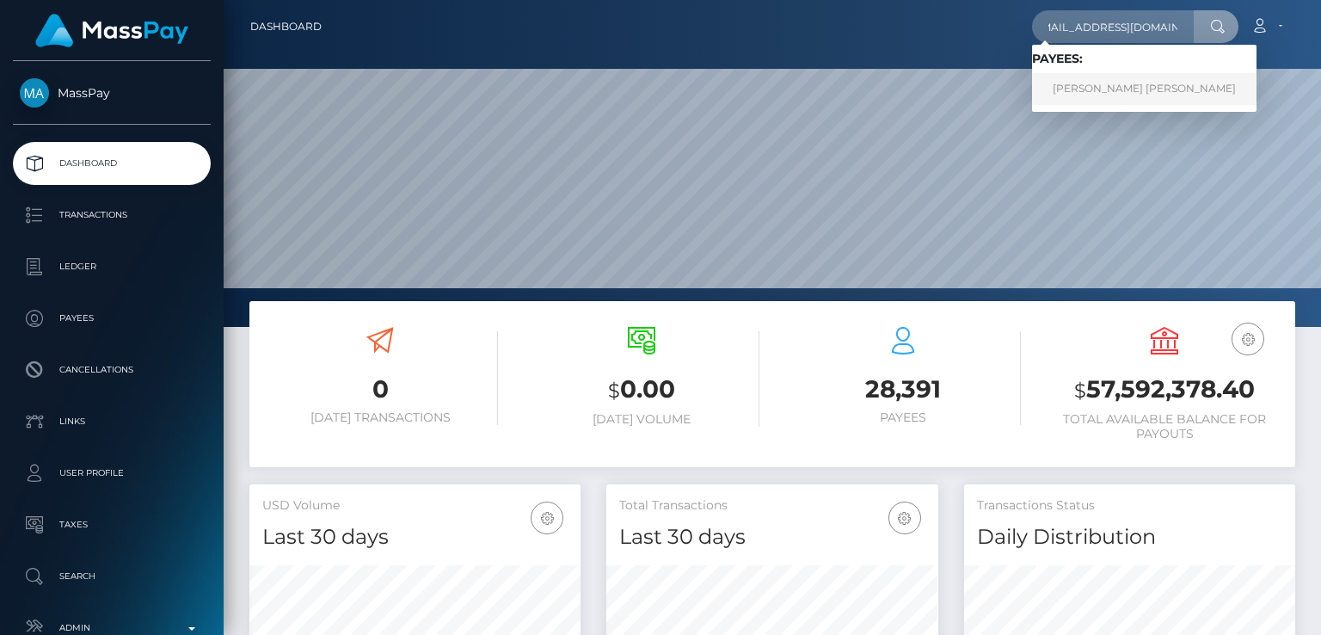
scroll to position [0, 0]
click at [1102, 83] on link "ARIEL DAWN SHERMAN" at bounding box center [1144, 89] width 224 height 32
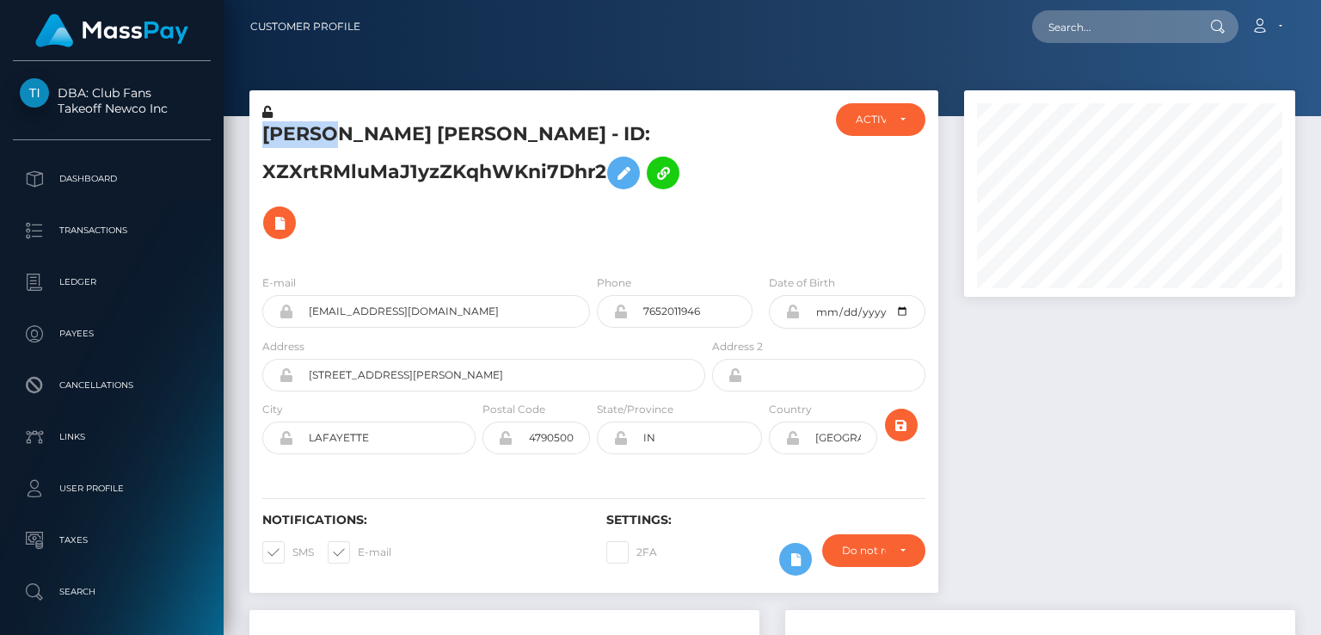
scroll to position [206, 330]
click at [241, 424] on div "ARIEL DAWN SHERMAN - ID: XZXrtRMluMaJ1yzZKqhWKni7Dhr2 ACTIVE CLOSED" at bounding box center [593, 349] width 715 height 519
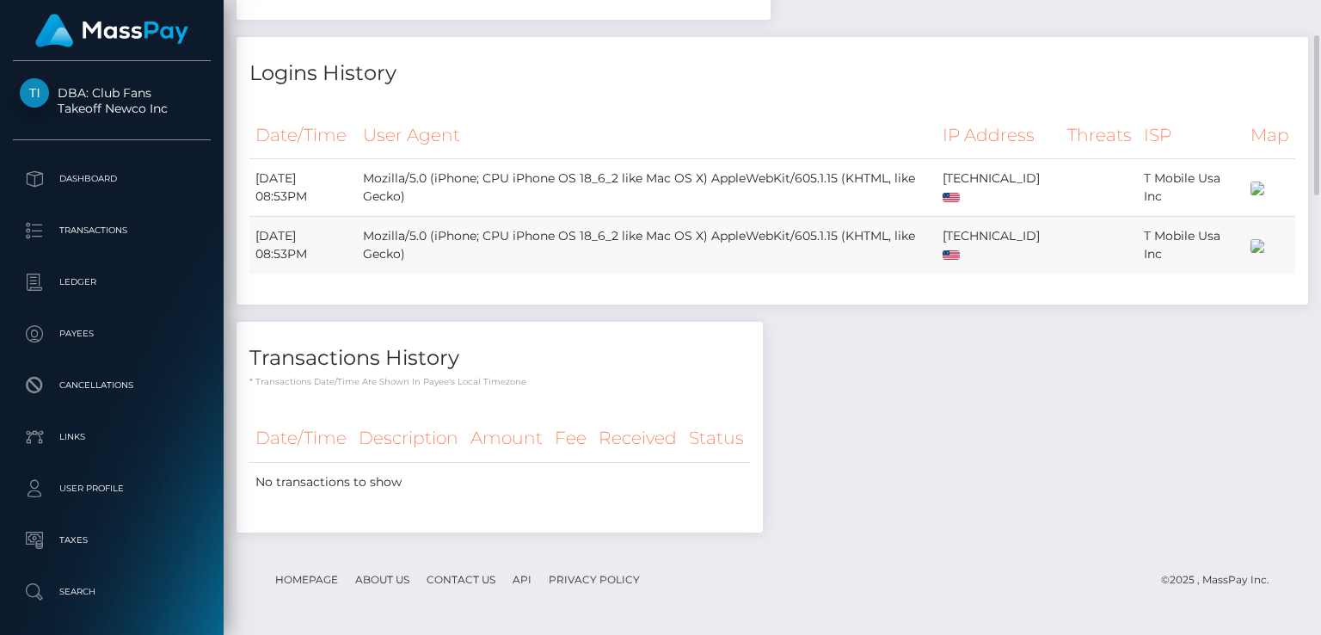
scroll to position [514, 0]
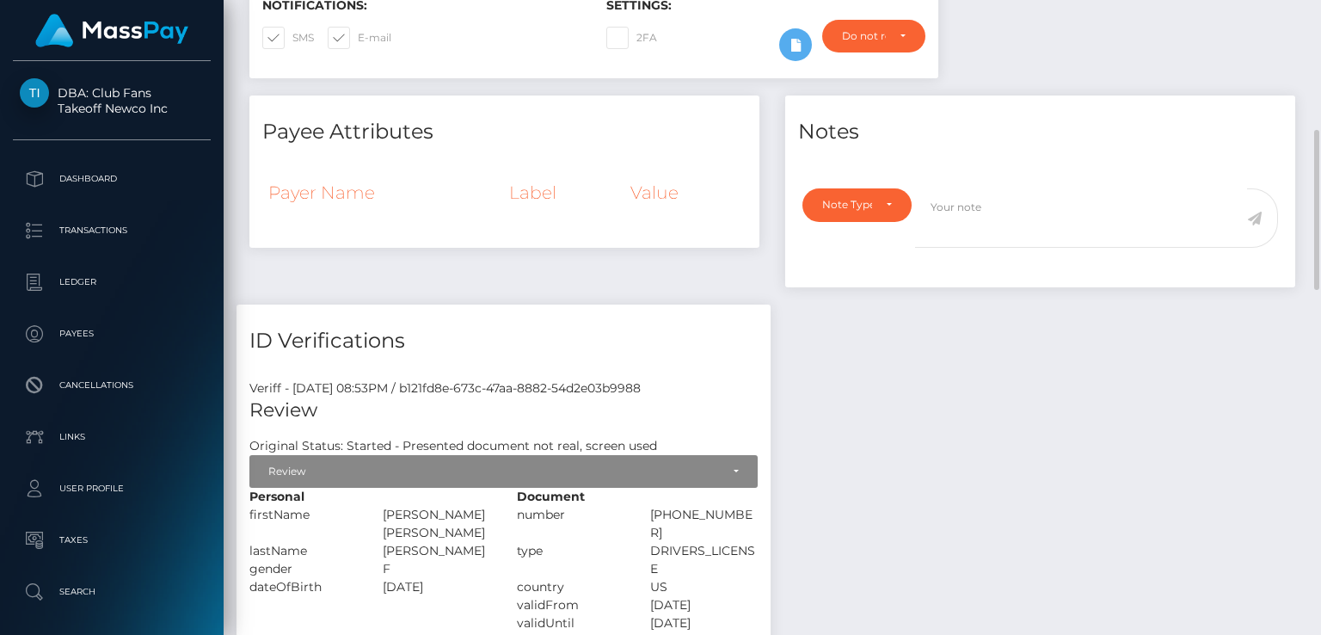
click at [410, 264] on div "Payee Attributes Payer Name Label Value" at bounding box center [504, 200] width 536 height 210
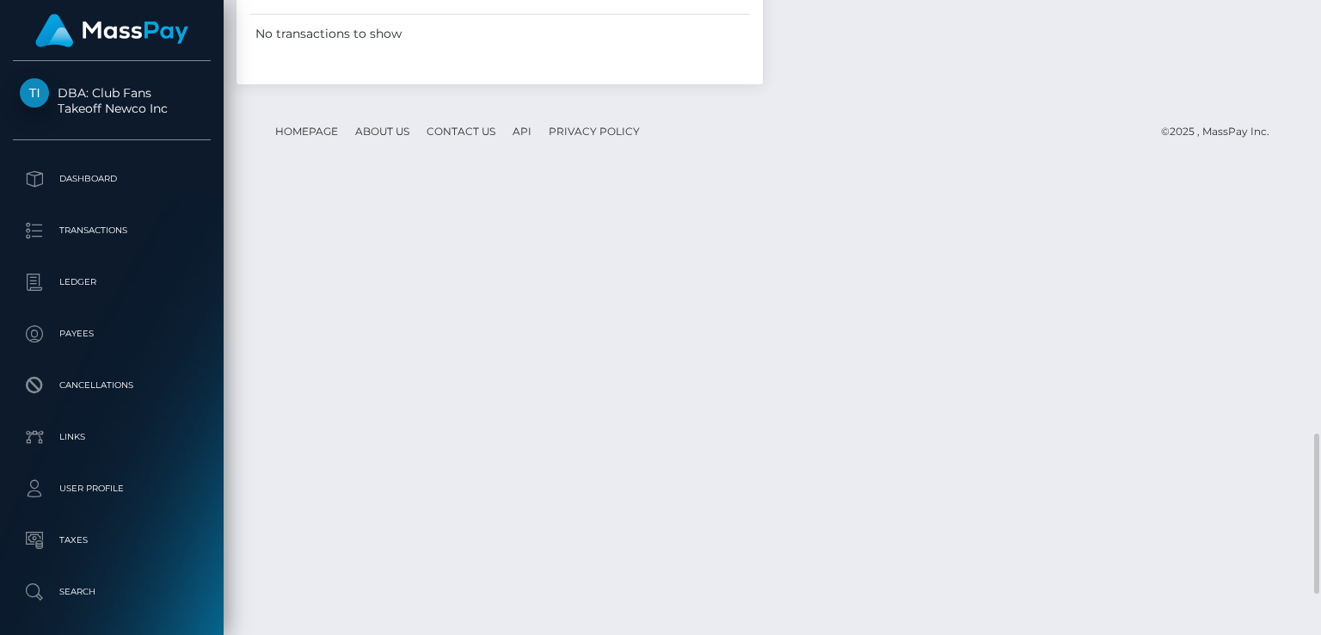
scroll to position [1717, 0]
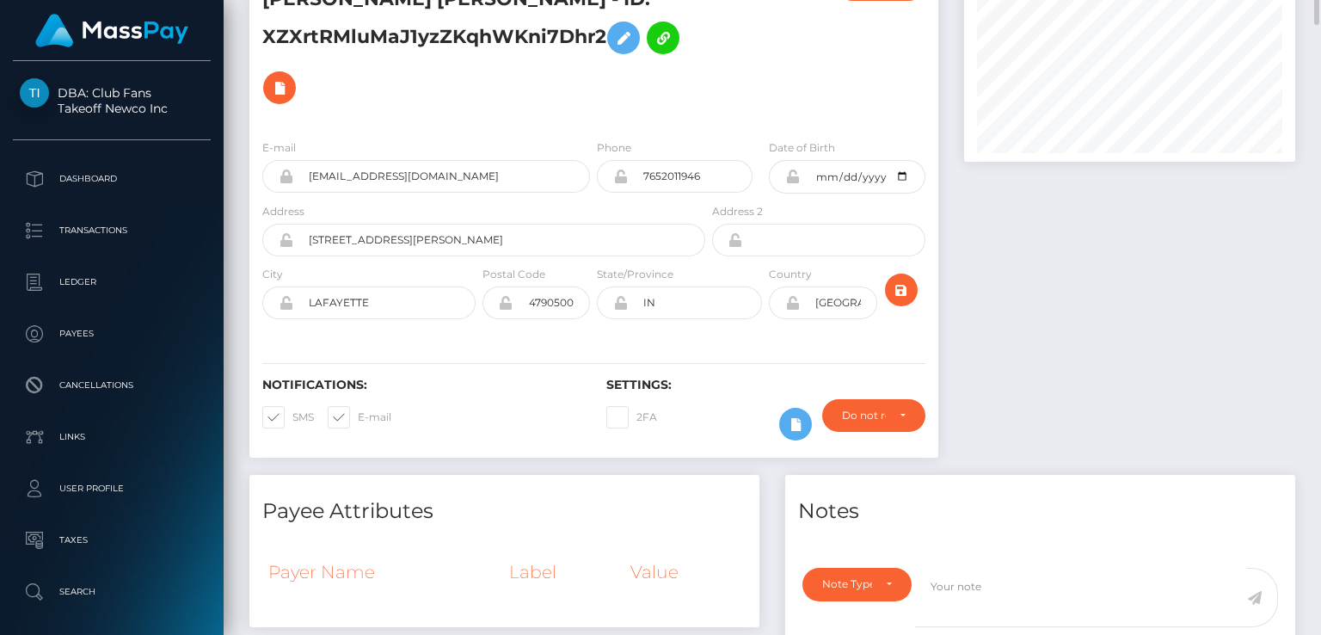
scroll to position [0, 0]
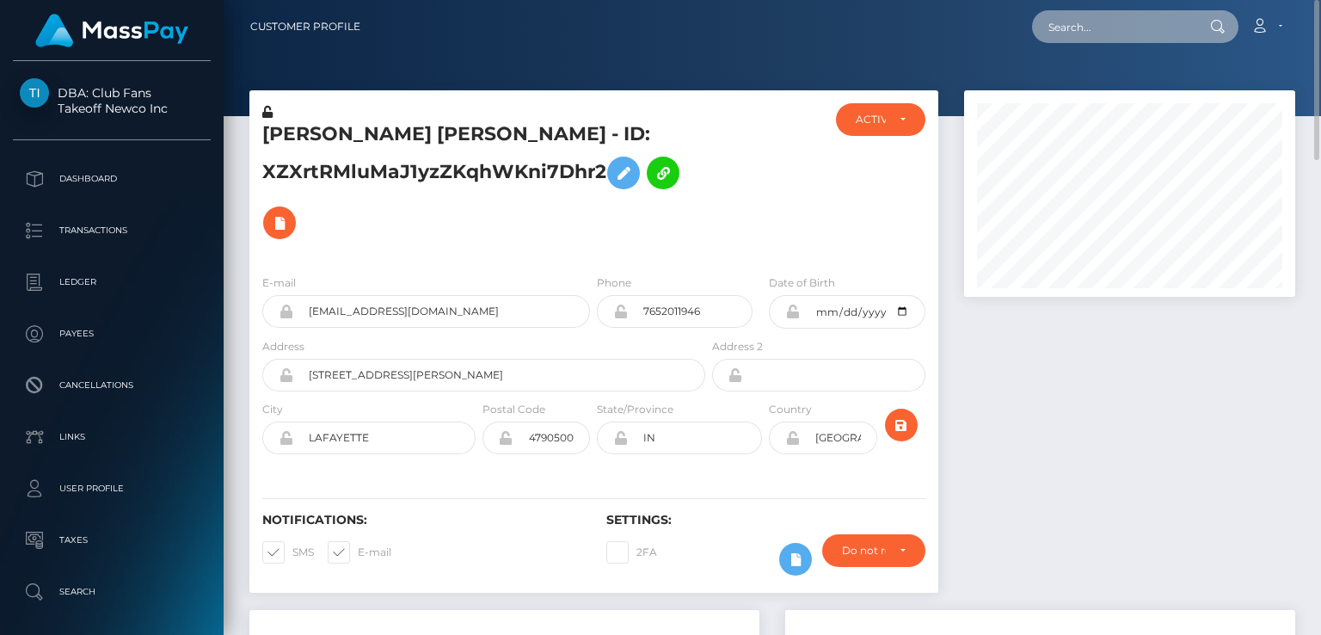
click at [1118, 39] on input "text" at bounding box center [1113, 26] width 162 height 33
paste input "cleopatrix426@gmail.com"
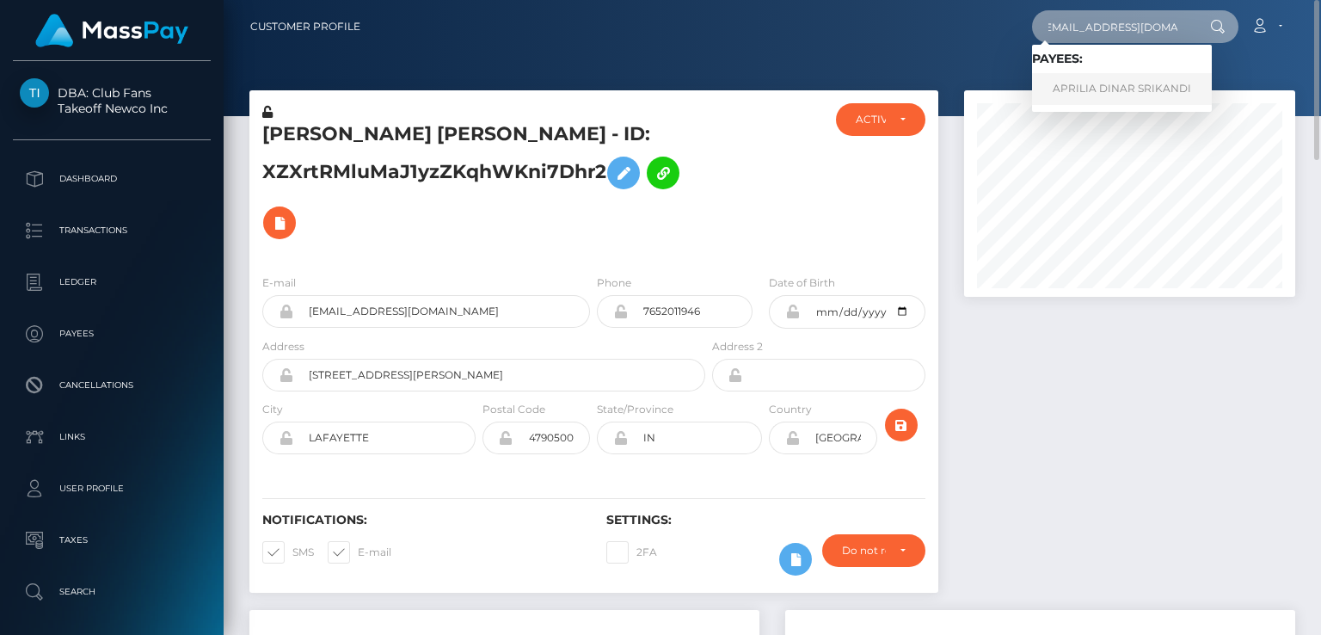
type input "cleopatrix426@gmail.com"
click at [1144, 90] on link "APRILIA DINAR SRIKANDI" at bounding box center [1122, 89] width 180 height 32
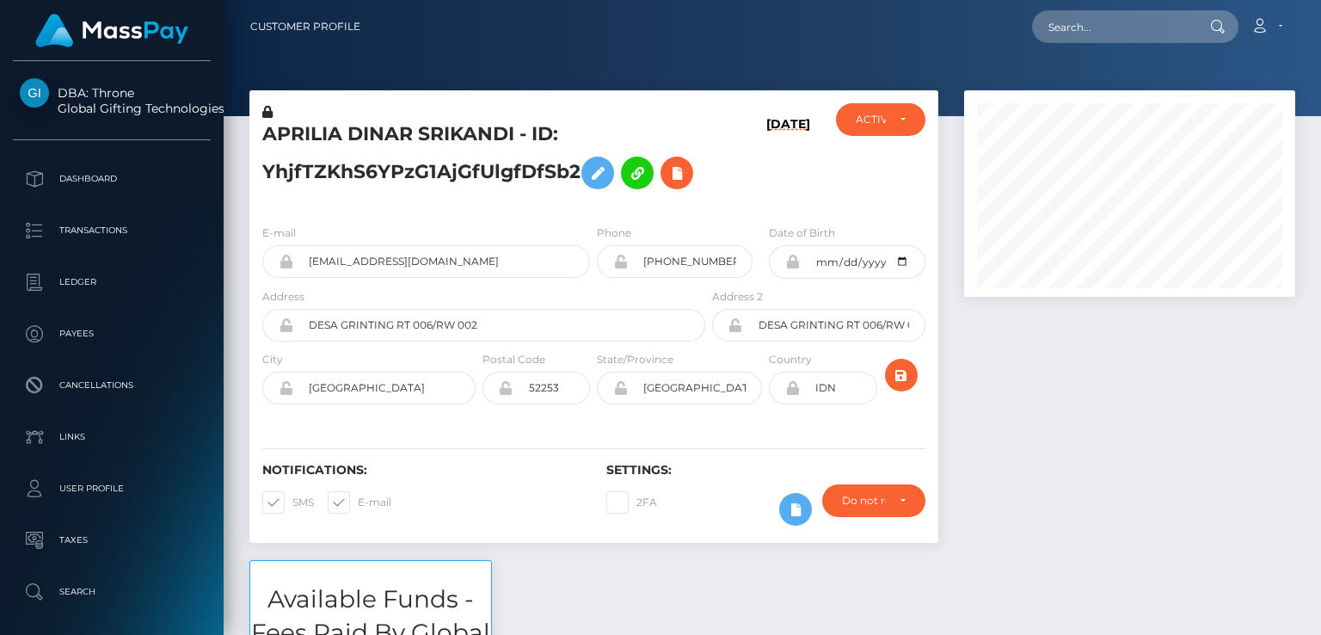
scroll to position [206, 330]
click at [313, 135] on h5 "APRILIA DINAR SRIKANDI - ID: YhjfTZKhS6YPzG1AjGfUlgfDfSb2" at bounding box center [478, 159] width 433 height 77
copy h5 "APRILIA"
